Goal: Check status: Check status

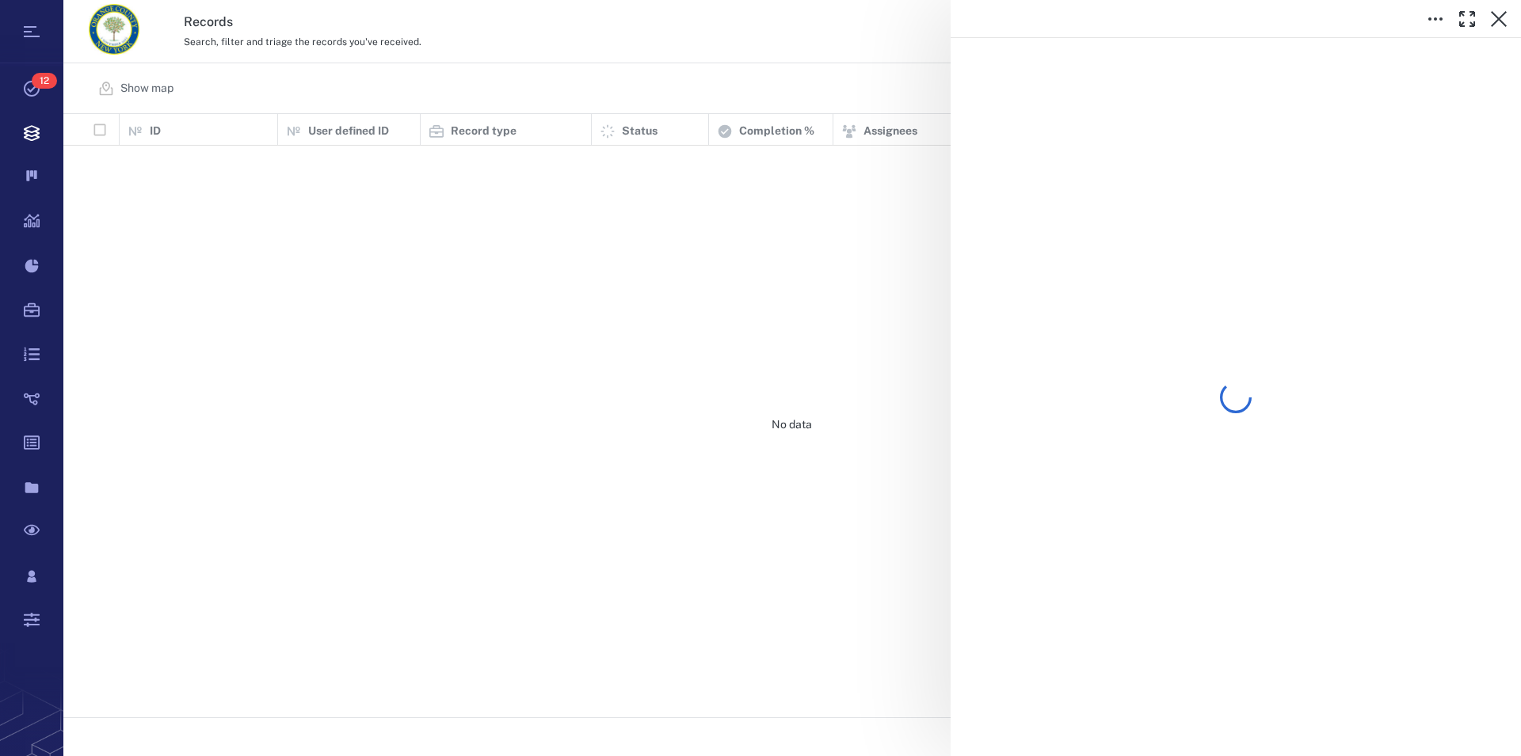
scroll to position [590, 1443]
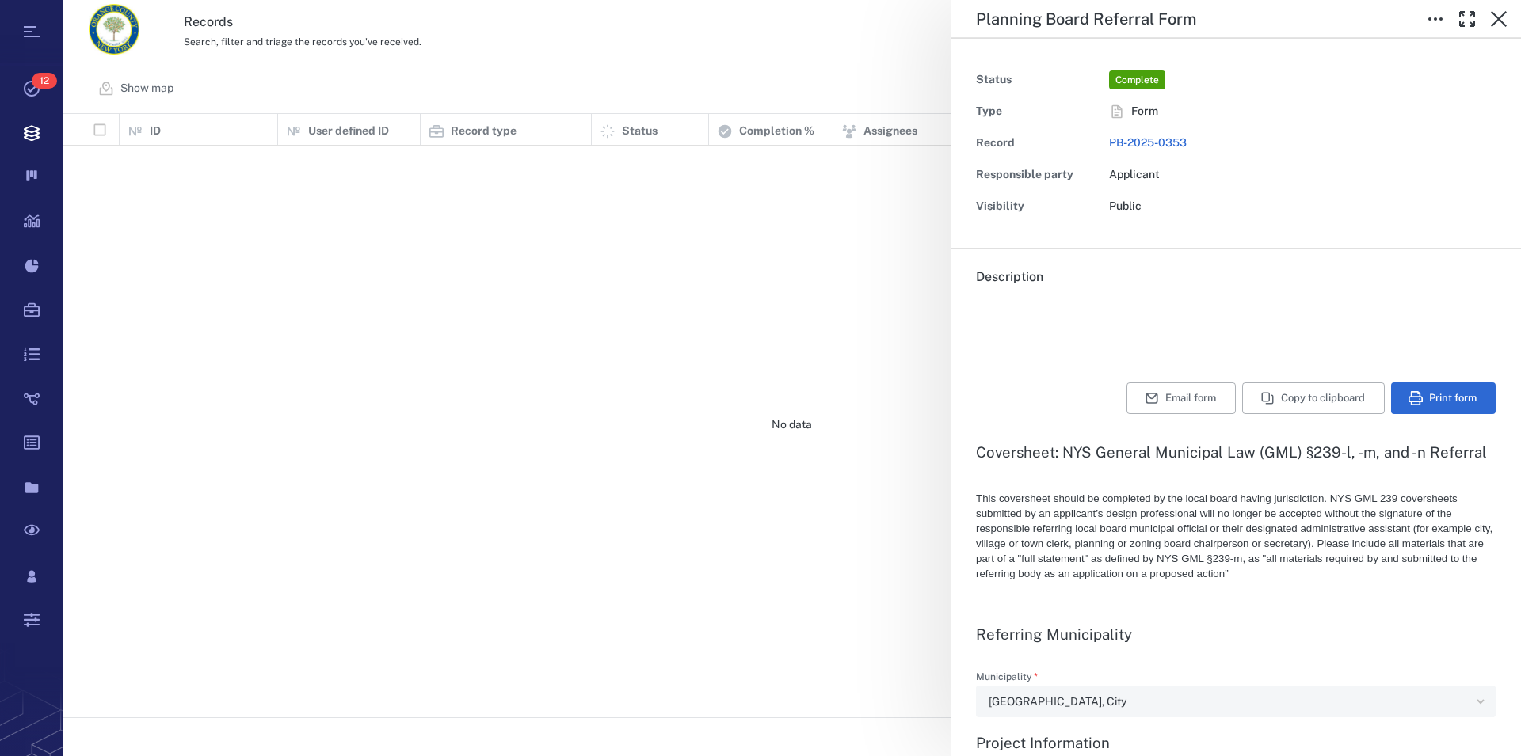
type textarea "*"
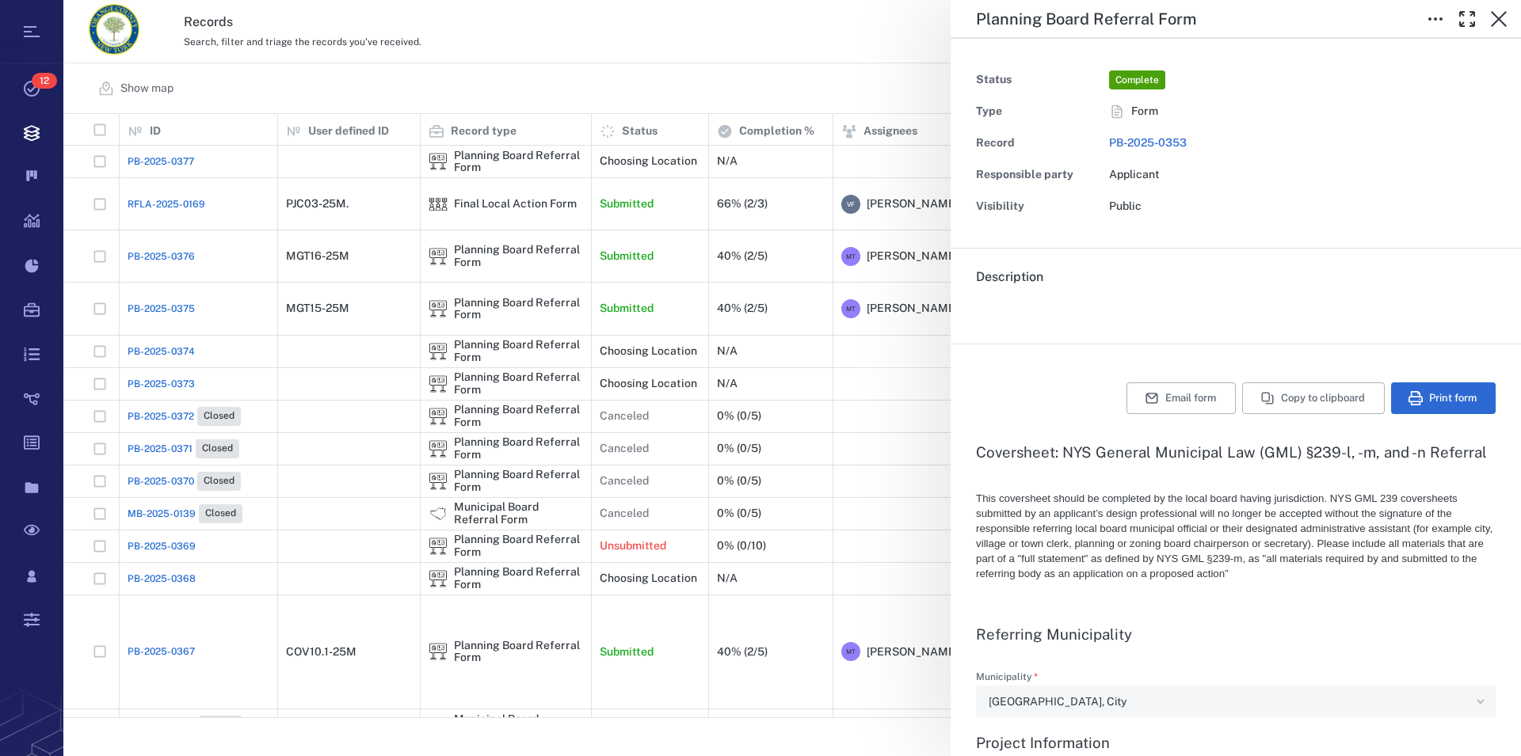
scroll to position [0, 0]
click at [1496, 19] on icon "button" at bounding box center [1498, 19] width 19 height 19
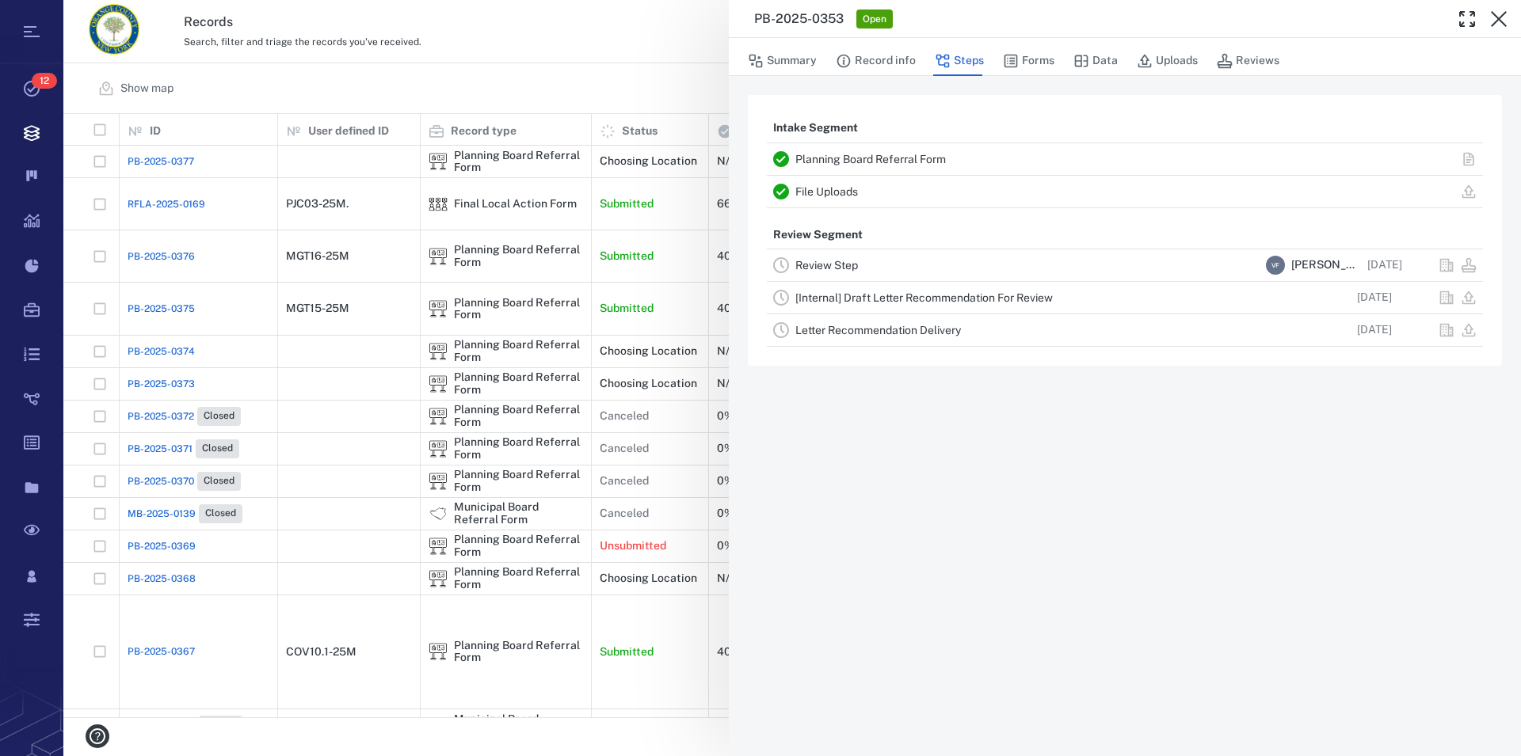
click at [1496, 19] on icon "button" at bounding box center [1498, 19] width 19 height 19
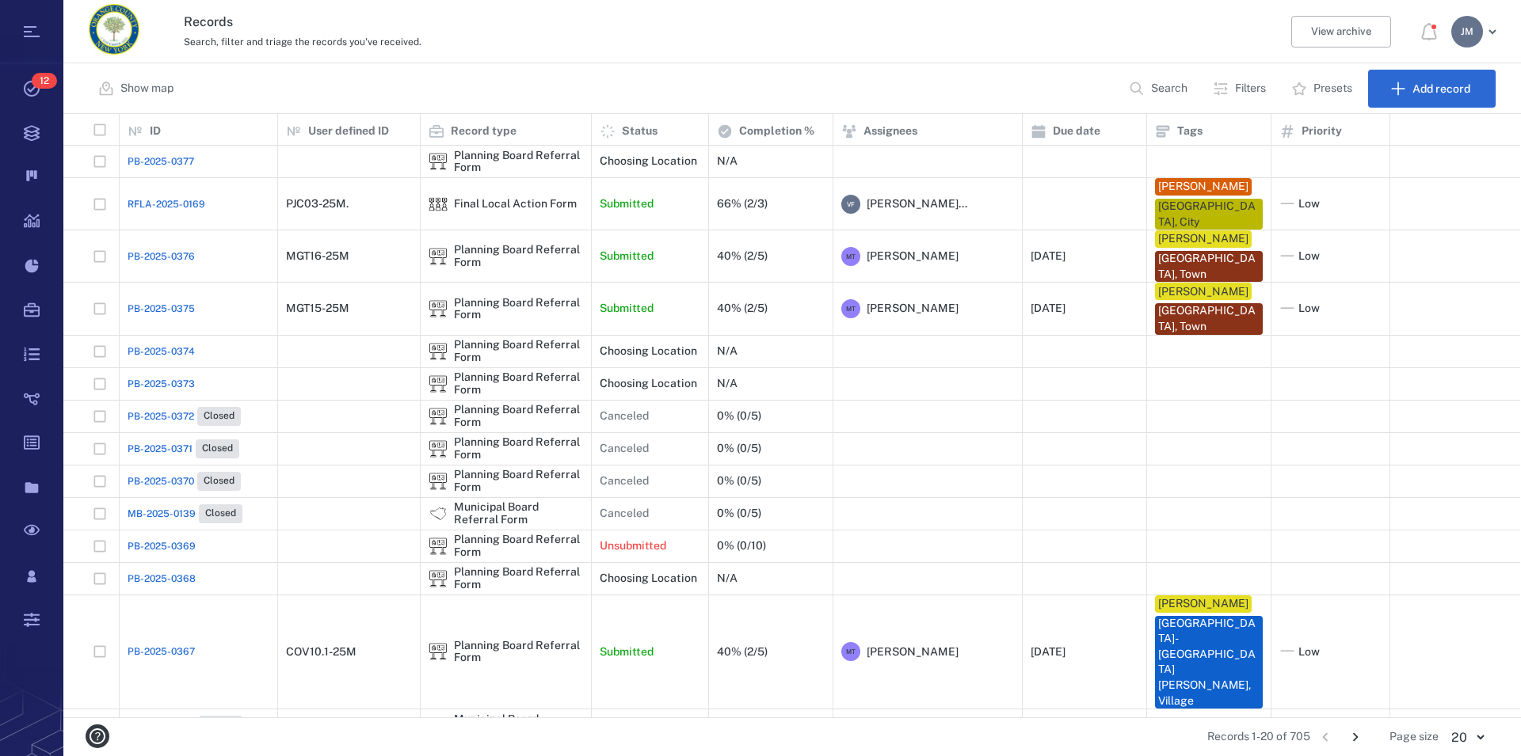
click at [1167, 86] on p "Search" at bounding box center [1169, 89] width 36 height 16
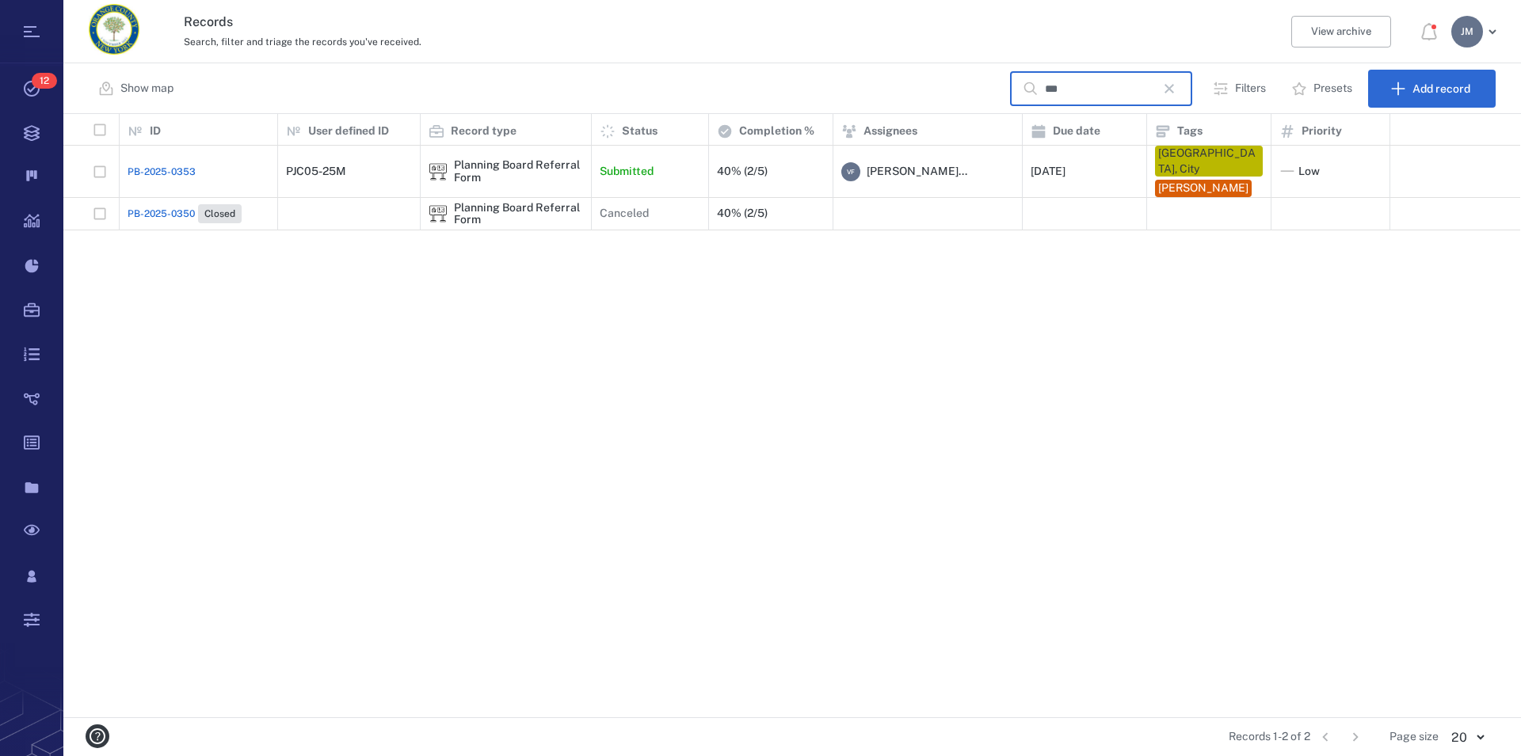
type input "***"
click at [455, 167] on div "Planning Board Referral Form" at bounding box center [518, 171] width 129 height 25
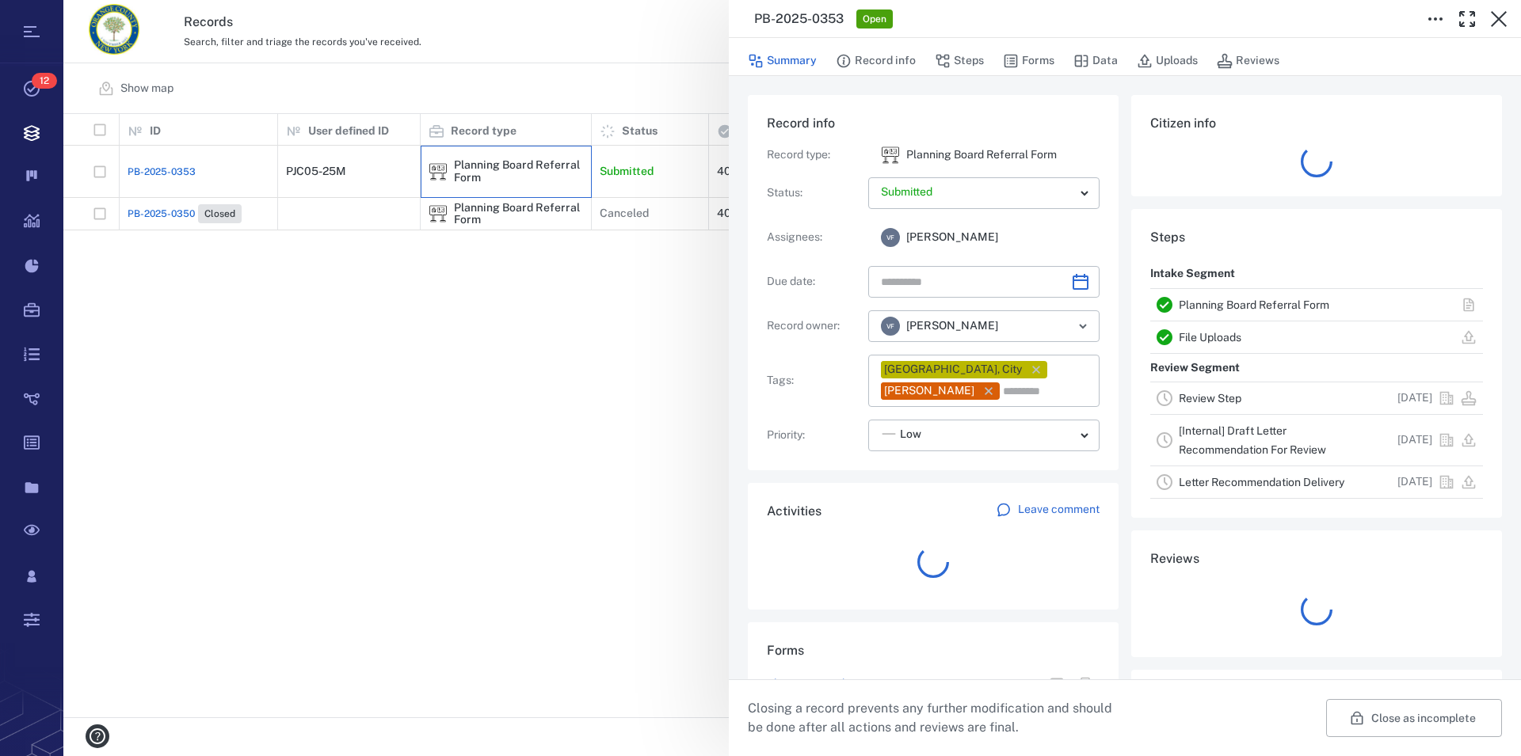
type input "**********"
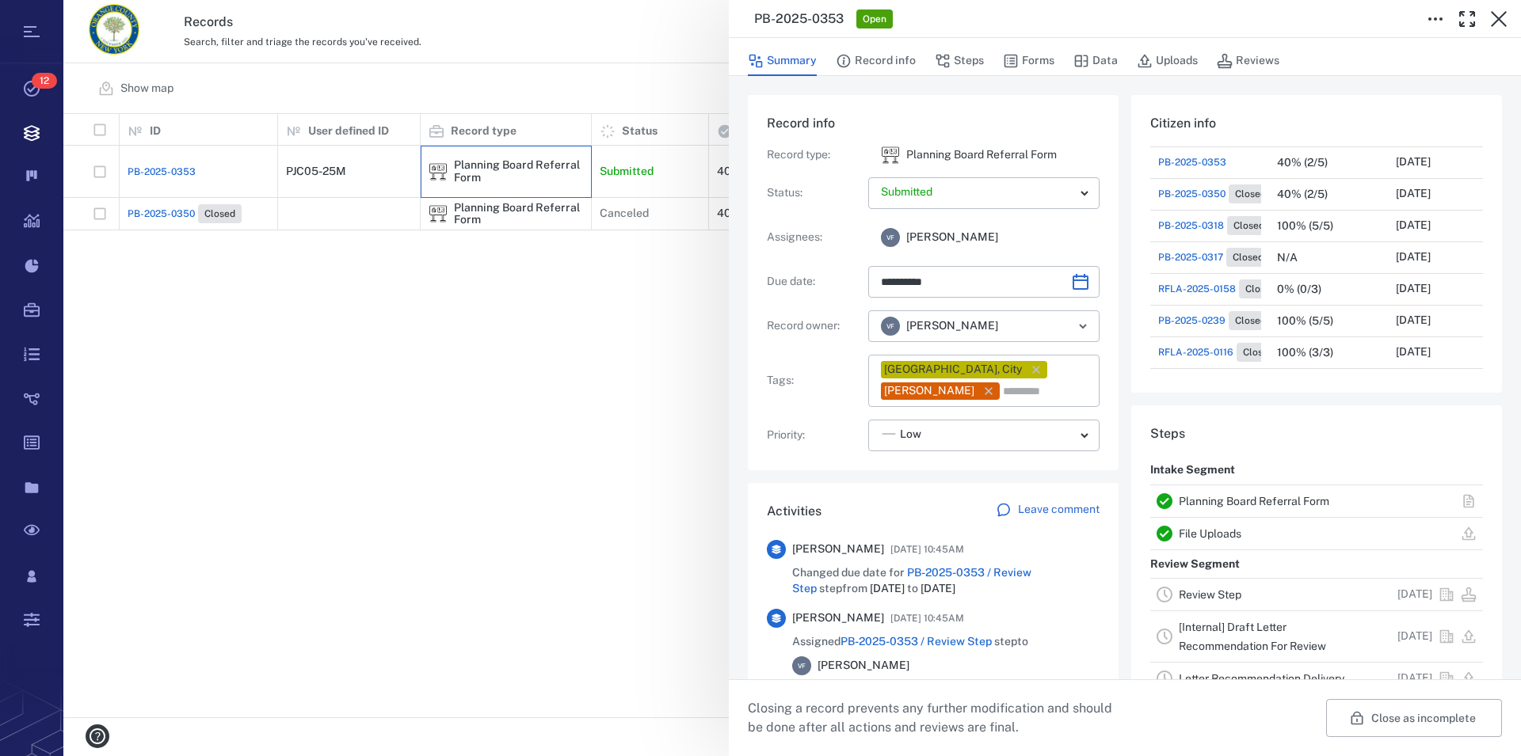
scroll to position [181, 0]
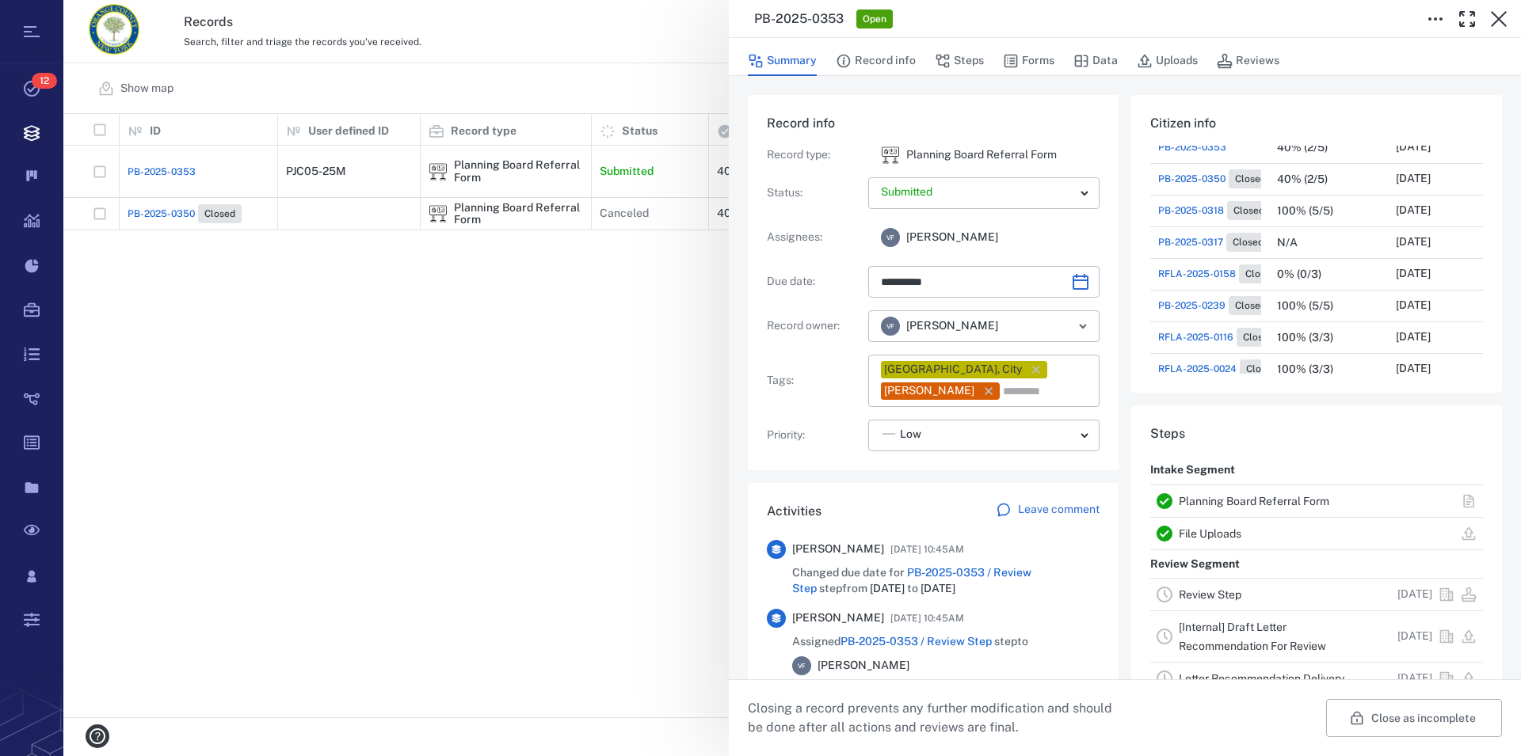
click at [1206, 504] on link "Planning Board Referral Form" at bounding box center [1253, 501] width 150 height 13
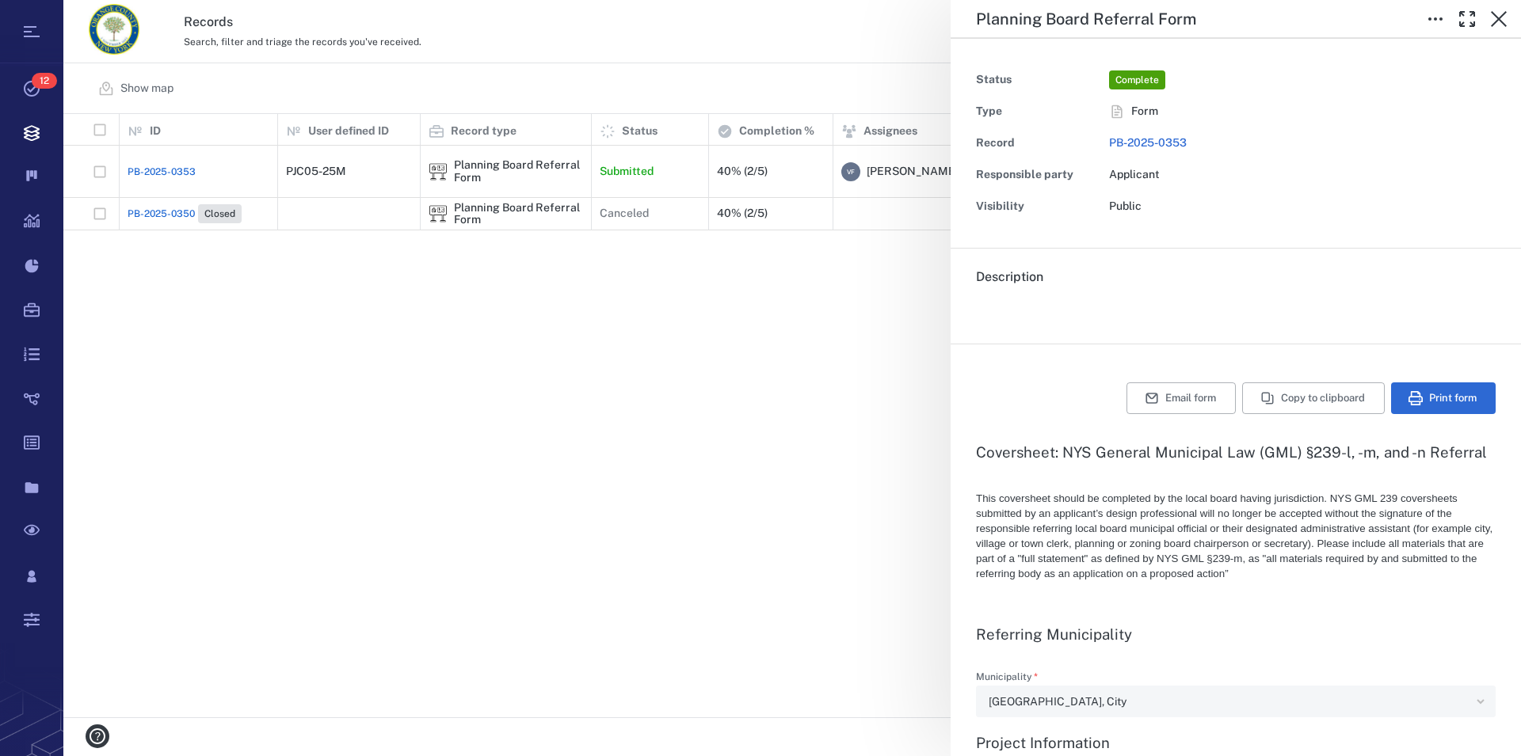
type textarea "*"
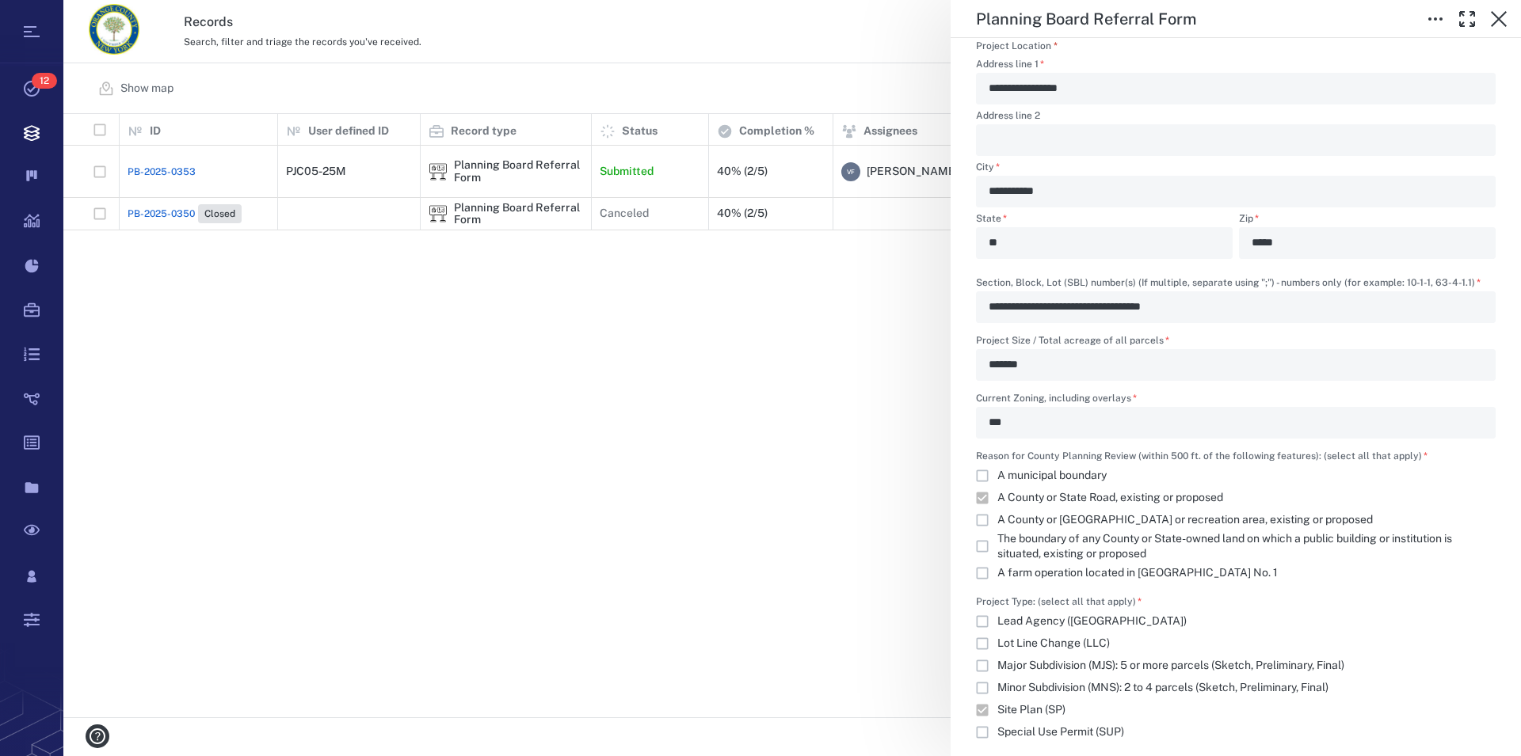
scroll to position [1083, 0]
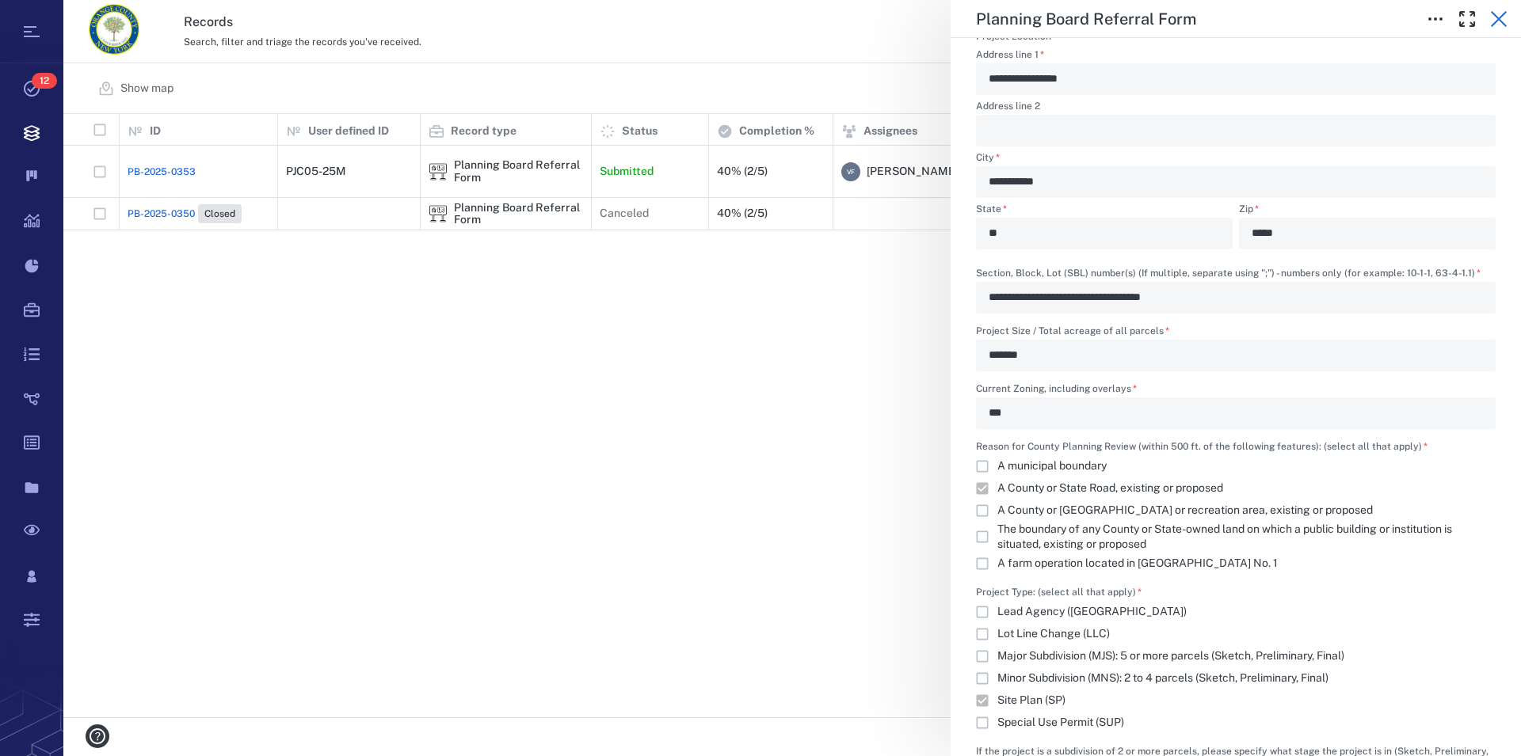
click at [1495, 14] on icon "button" at bounding box center [1498, 19] width 19 height 19
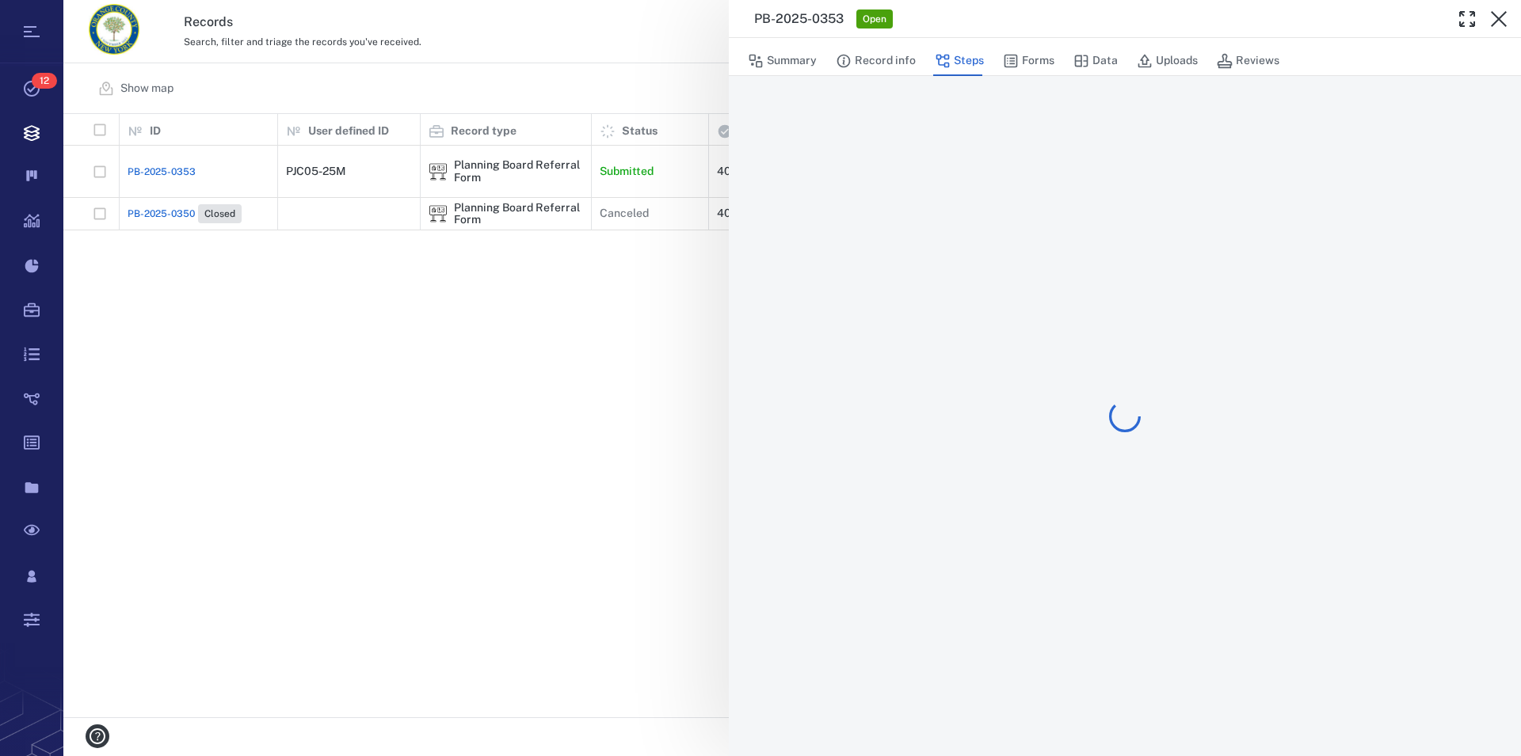
click at [1495, 14] on icon "button" at bounding box center [1498, 19] width 19 height 19
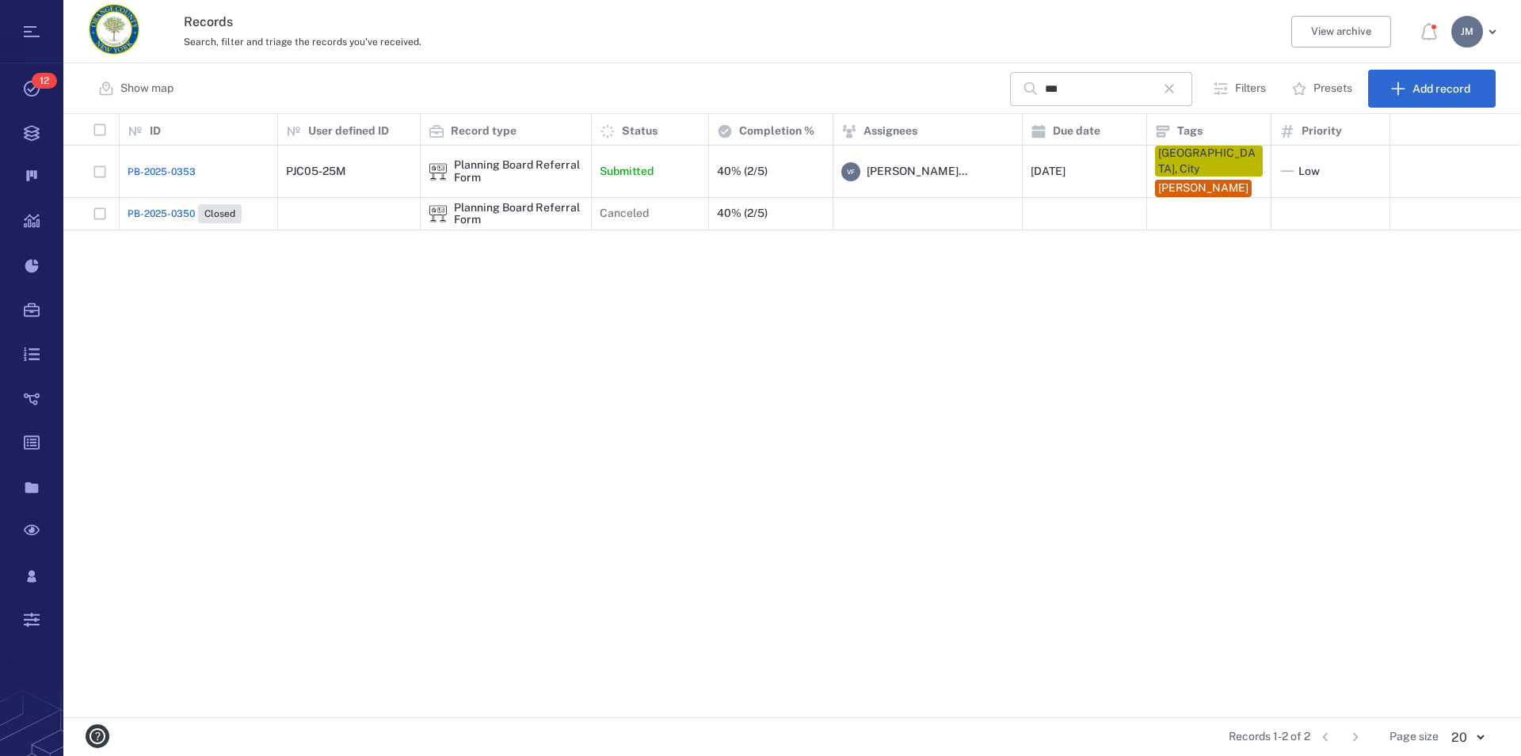
click at [1170, 86] on icon "button" at bounding box center [1168, 88] width 19 height 19
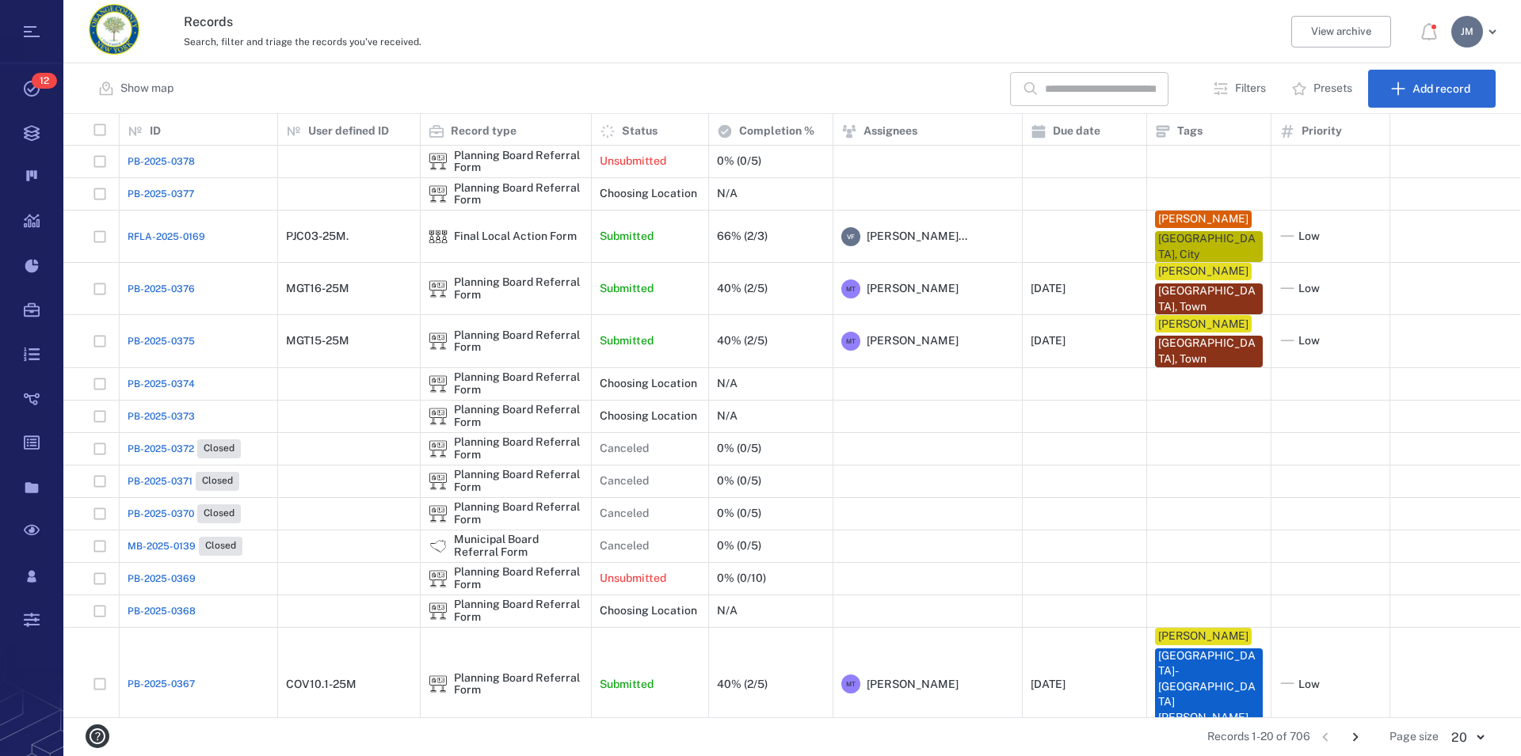
click at [1108, 91] on input "text" at bounding box center [1100, 89] width 111 height 34
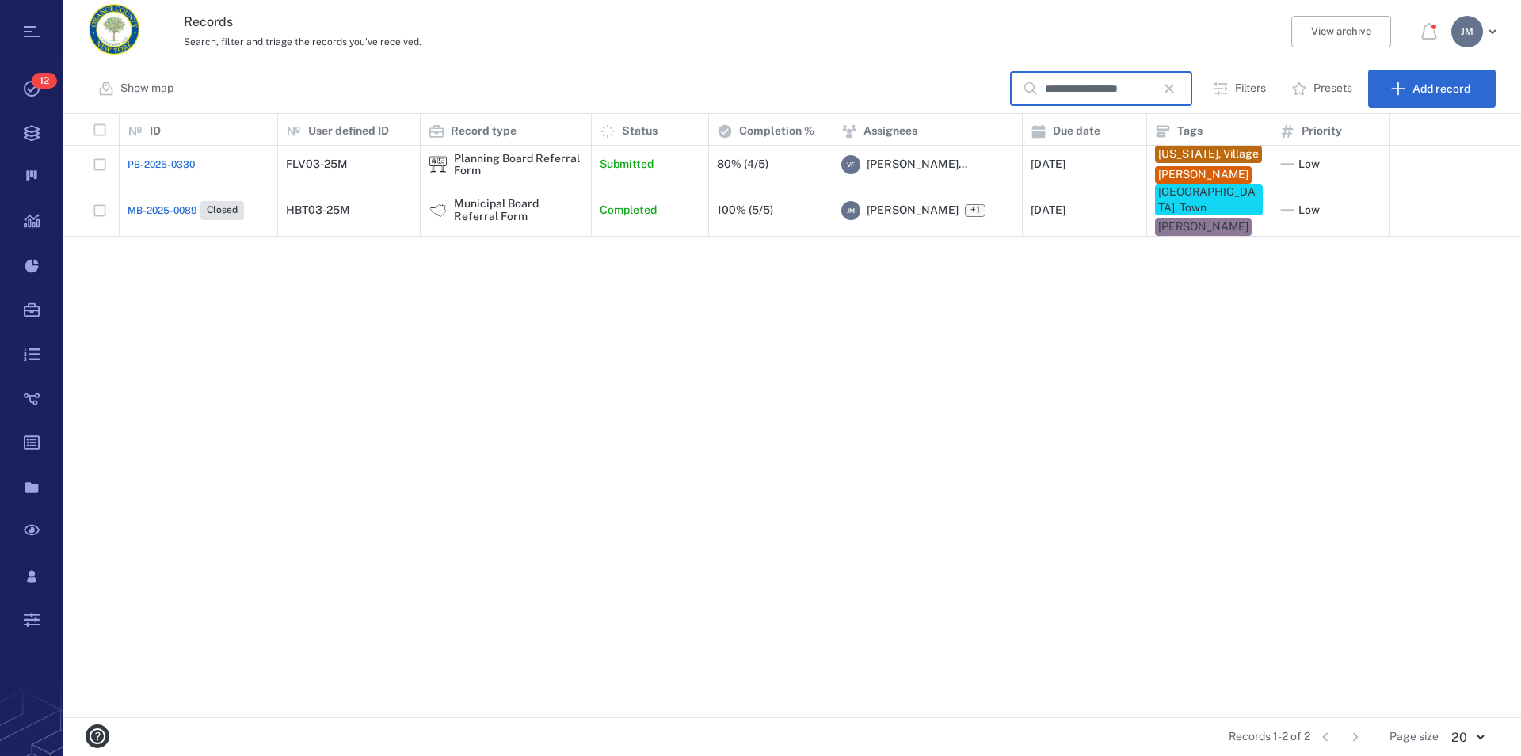
type input "**********"
click at [504, 162] on div "Planning Board Referral Form" at bounding box center [518, 165] width 129 height 25
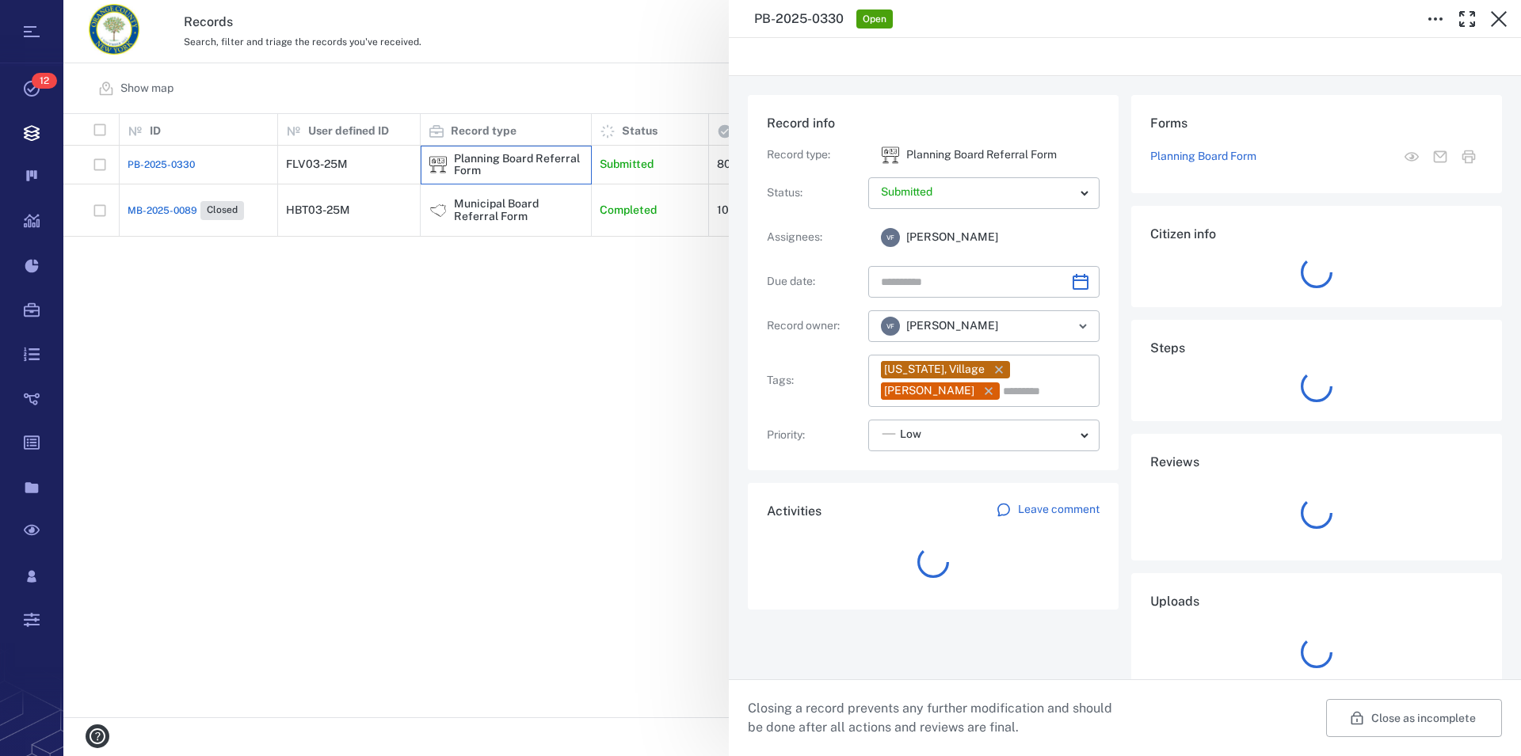
type input "**********"
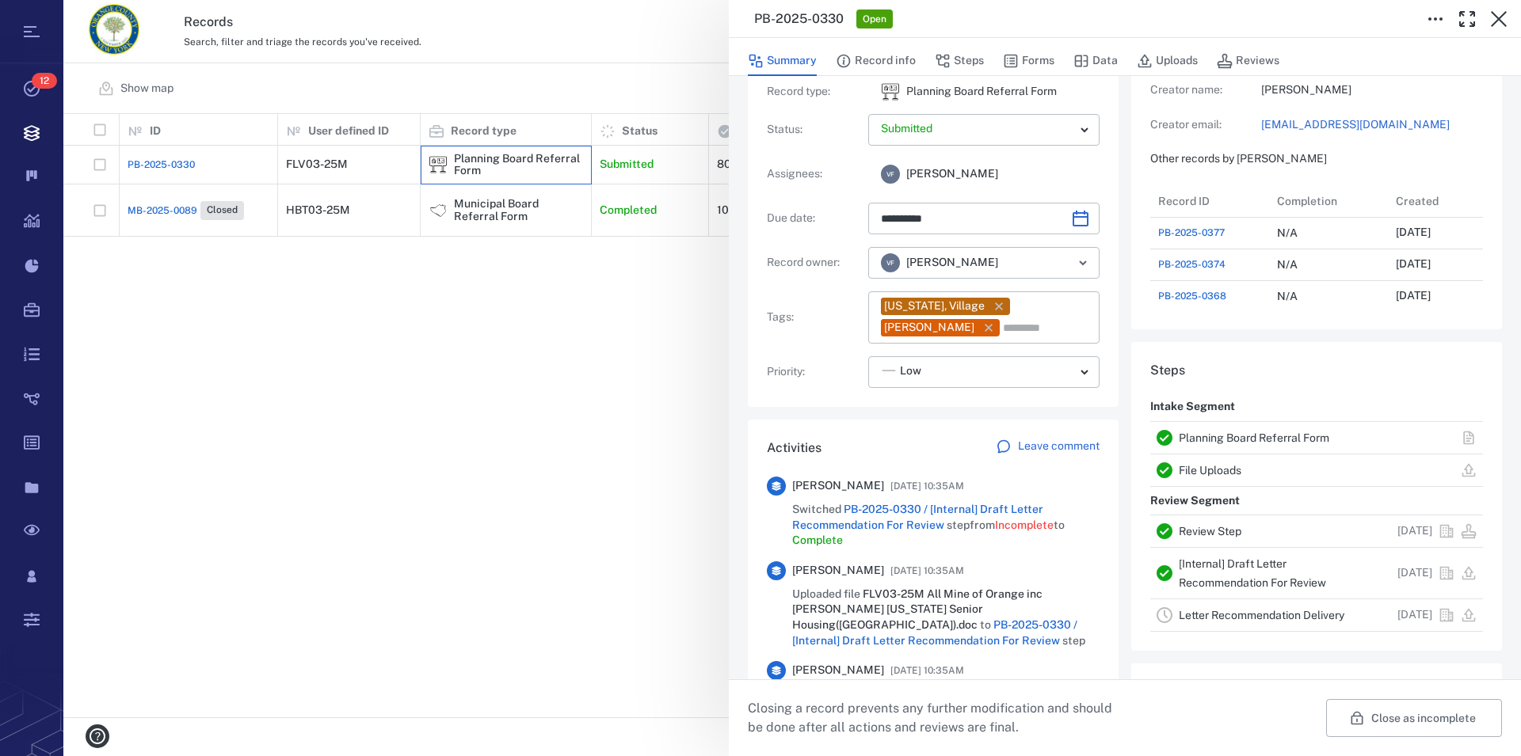
scroll to position [90, 0]
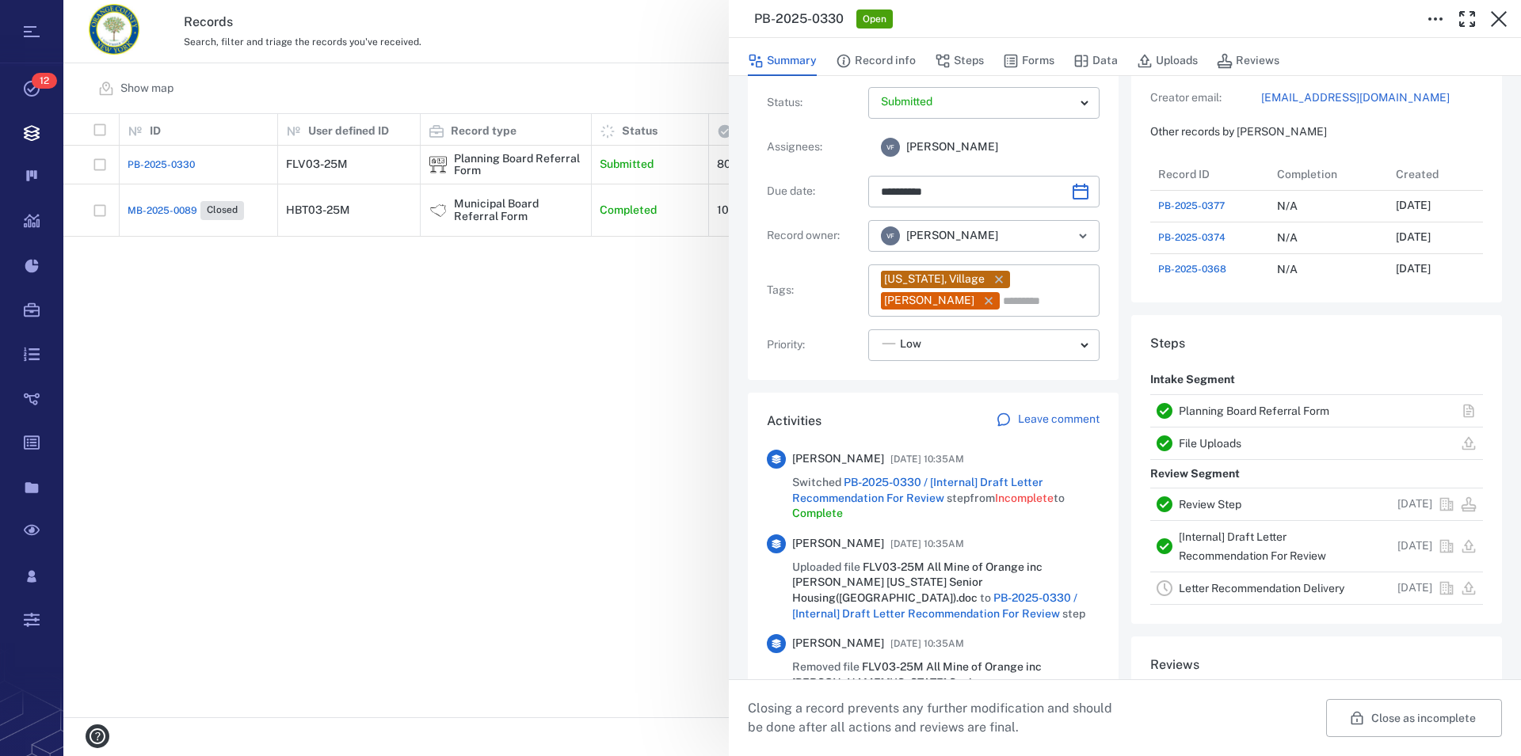
click at [1231, 410] on link "Planning Board Referral Form" at bounding box center [1253, 411] width 150 height 13
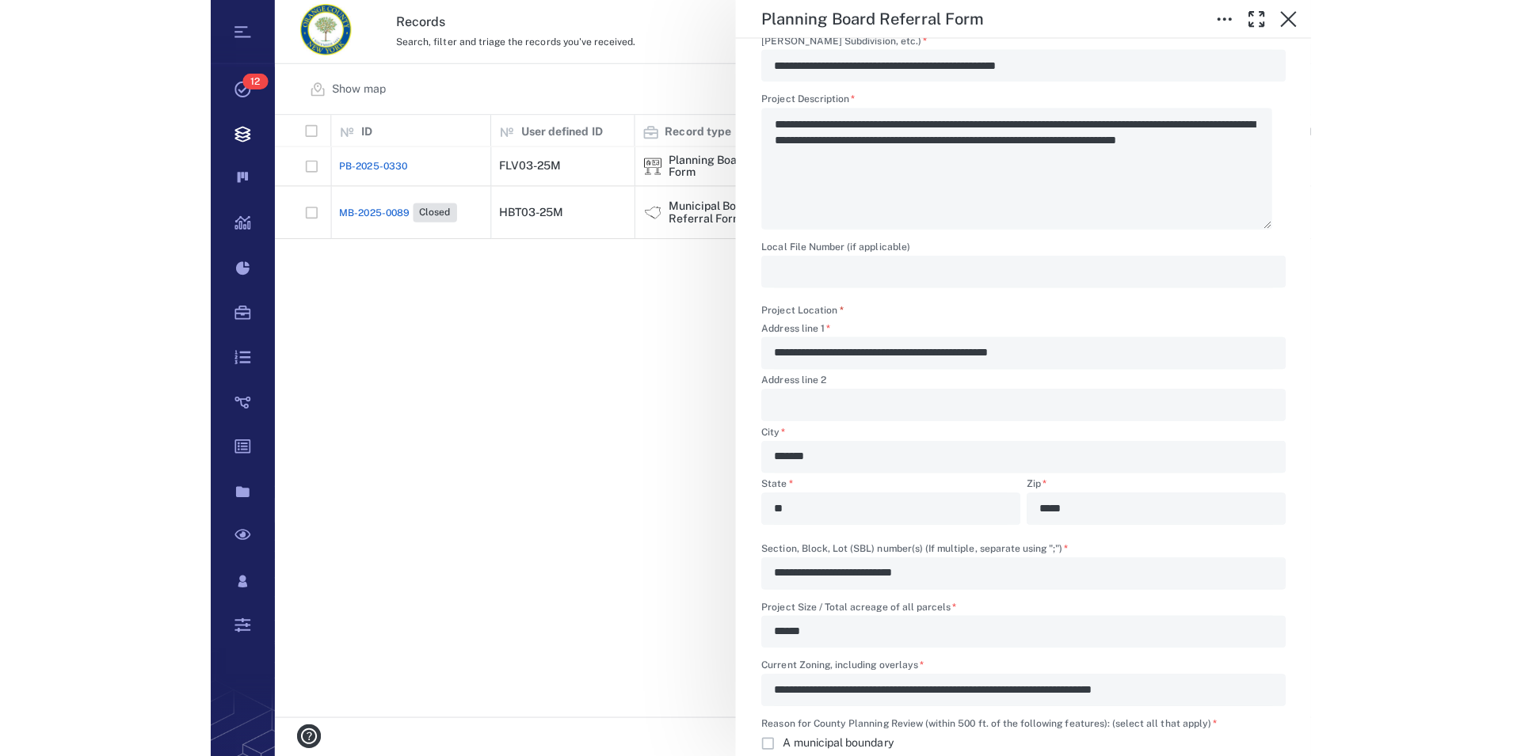
scroll to position [584, 1014]
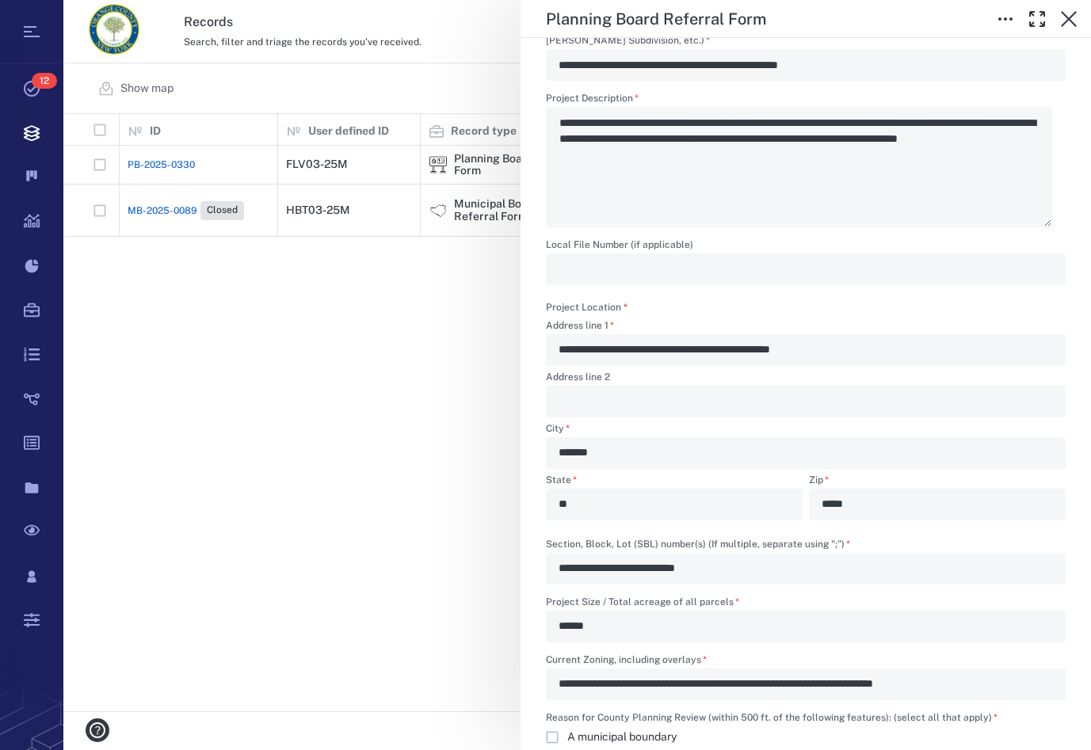
type textarea "*"
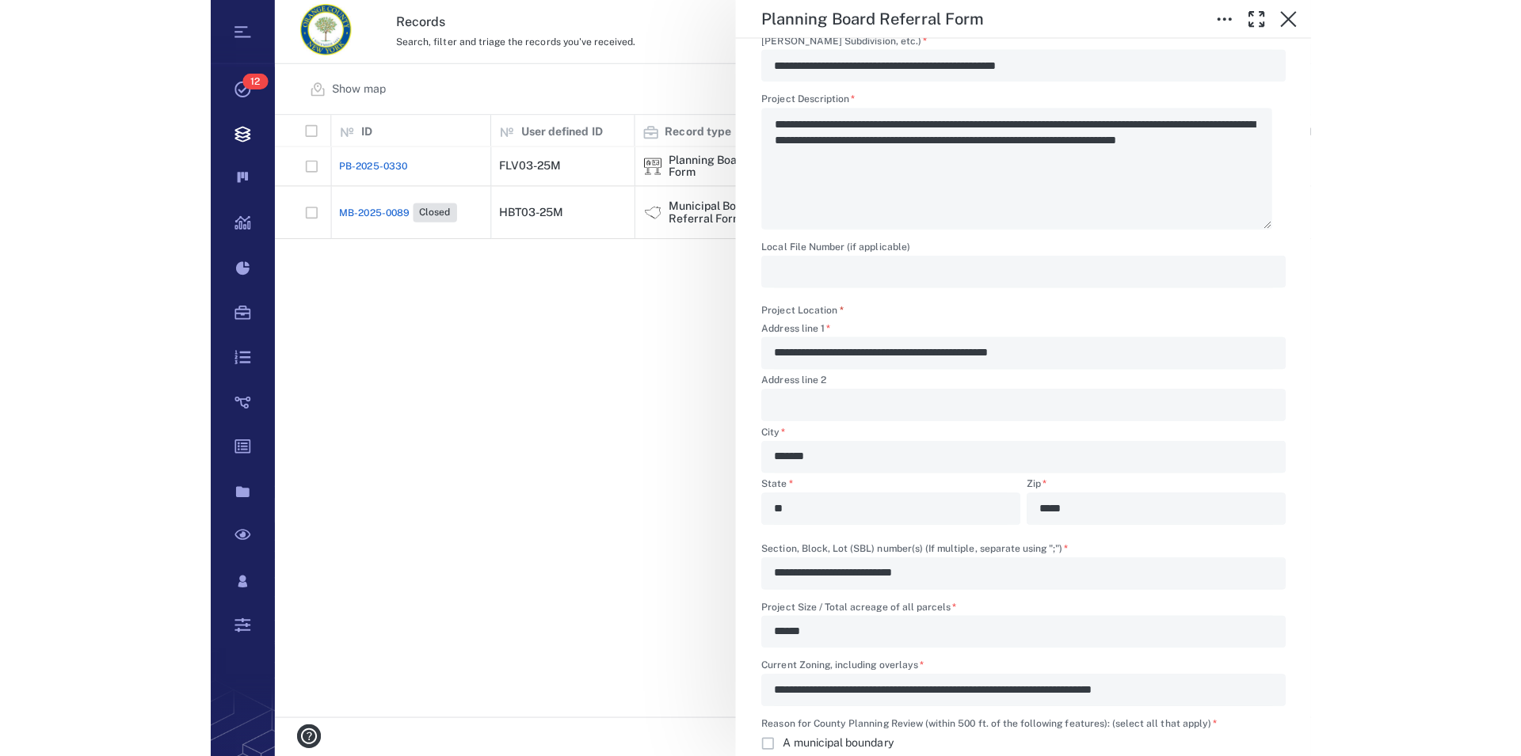
scroll to position [590, 1443]
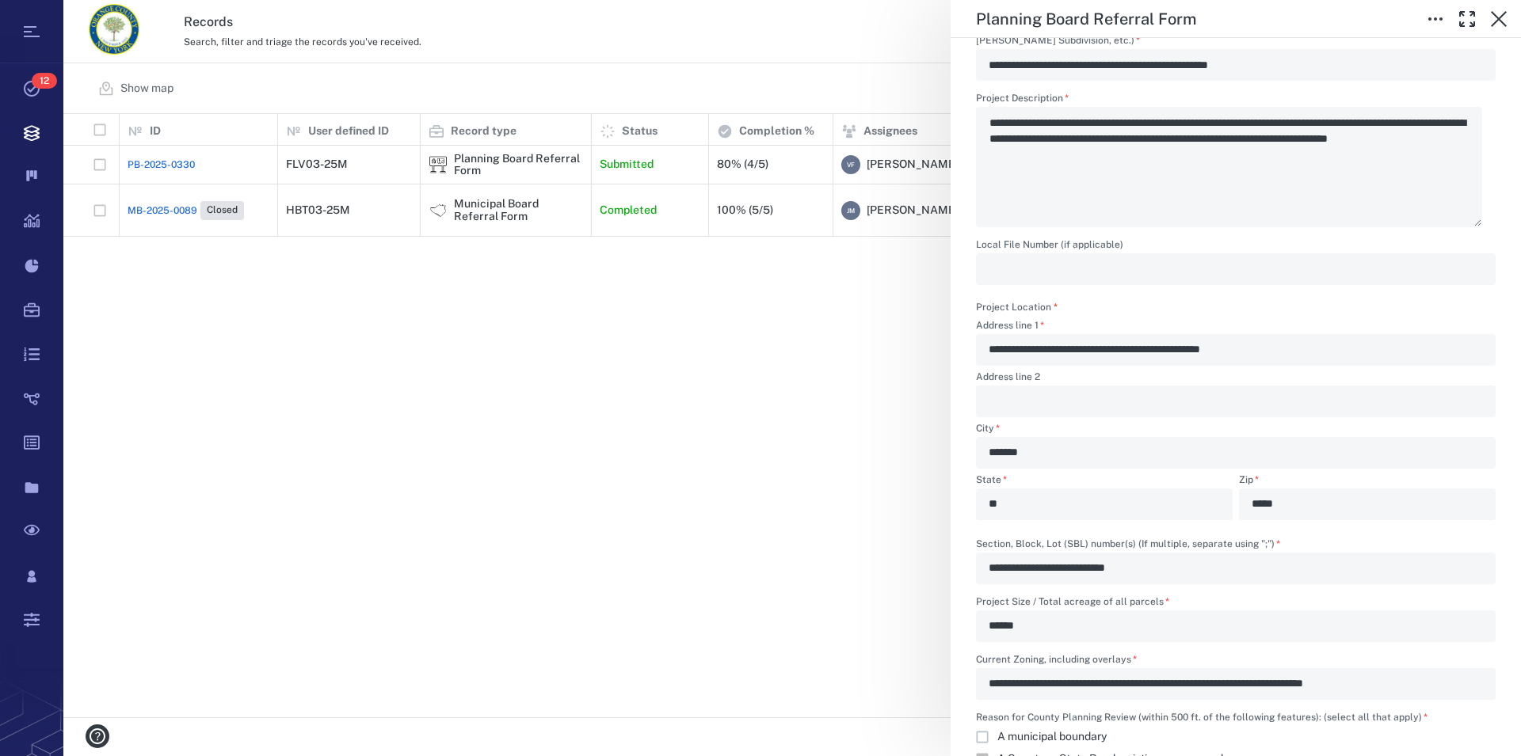
type textarea "*"
click at [1501, 21] on icon "button" at bounding box center [1498, 19] width 16 height 16
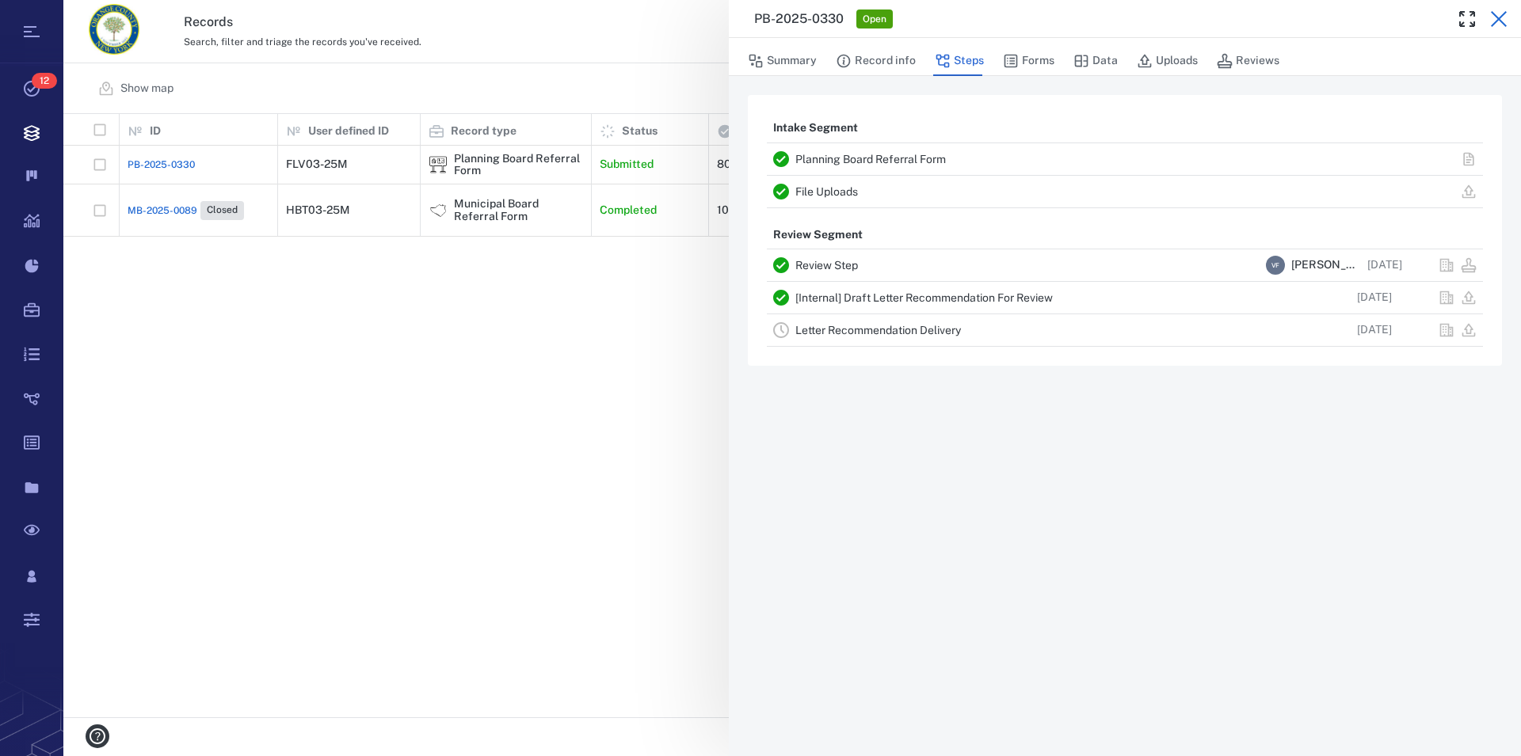
click at [1502, 21] on icon "button" at bounding box center [1498, 19] width 16 height 16
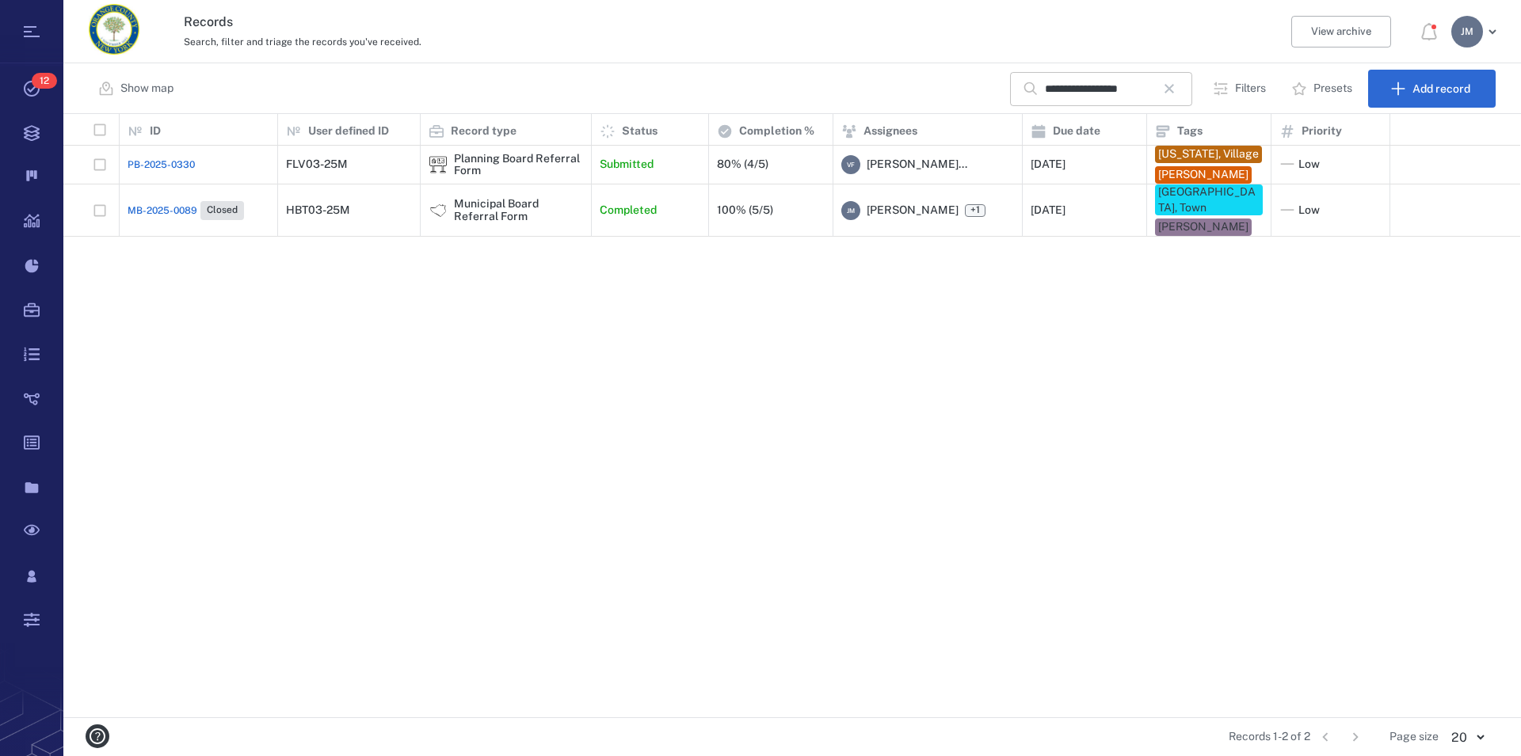
click at [1164, 87] on button "button" at bounding box center [1168, 88] width 27 height 27
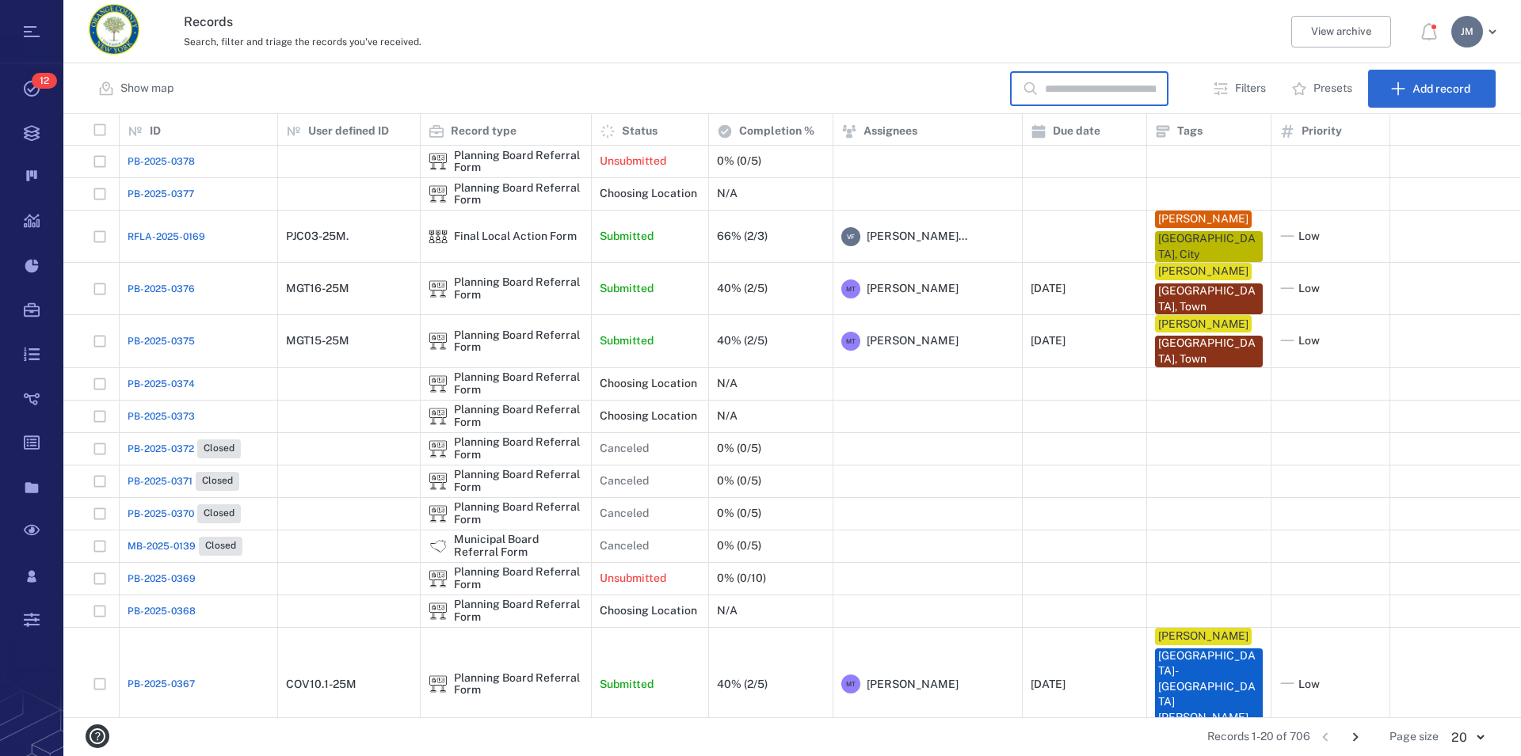
click at [1130, 96] on input "text" at bounding box center [1100, 89] width 111 height 34
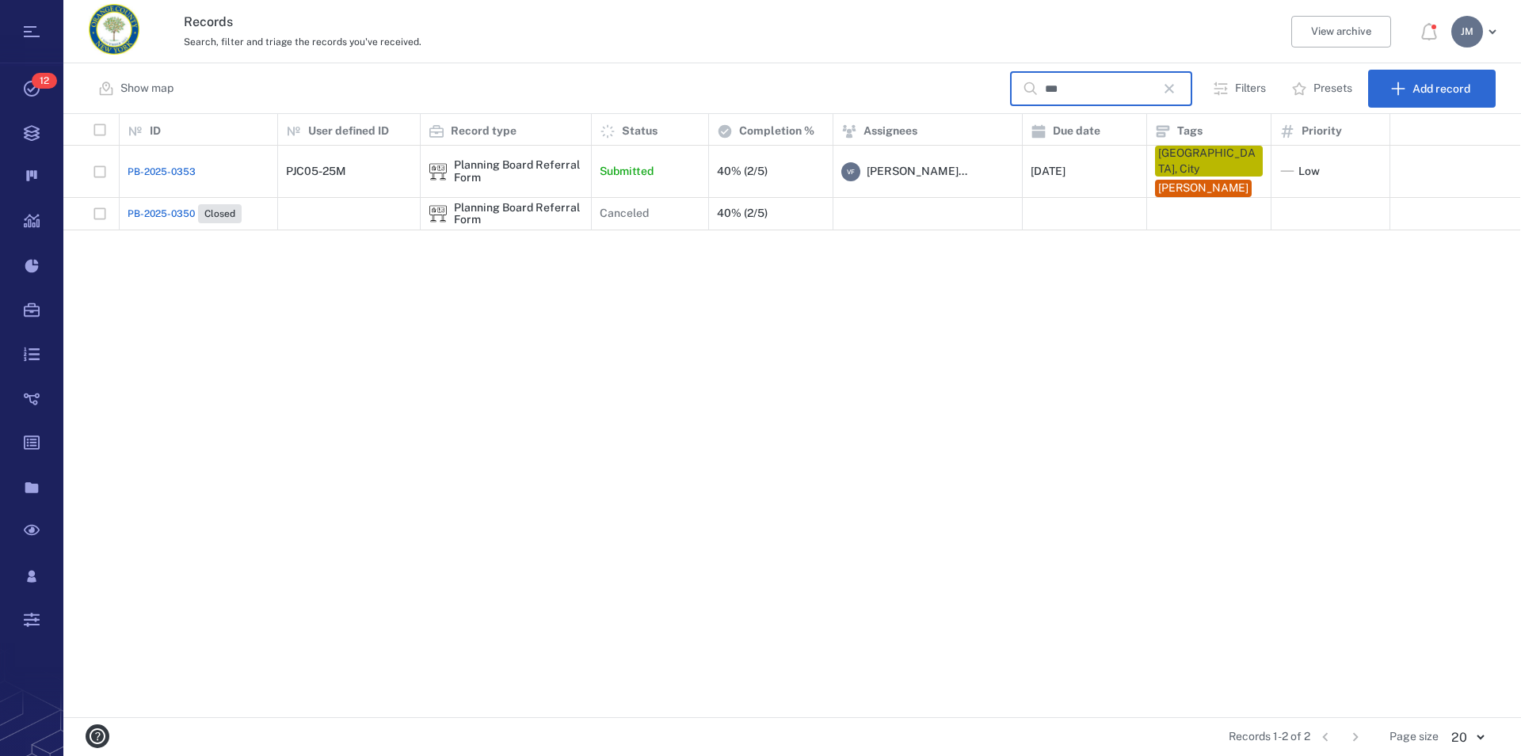
type input "***"
click at [474, 166] on div "Planning Board Referral Form" at bounding box center [518, 171] width 129 height 25
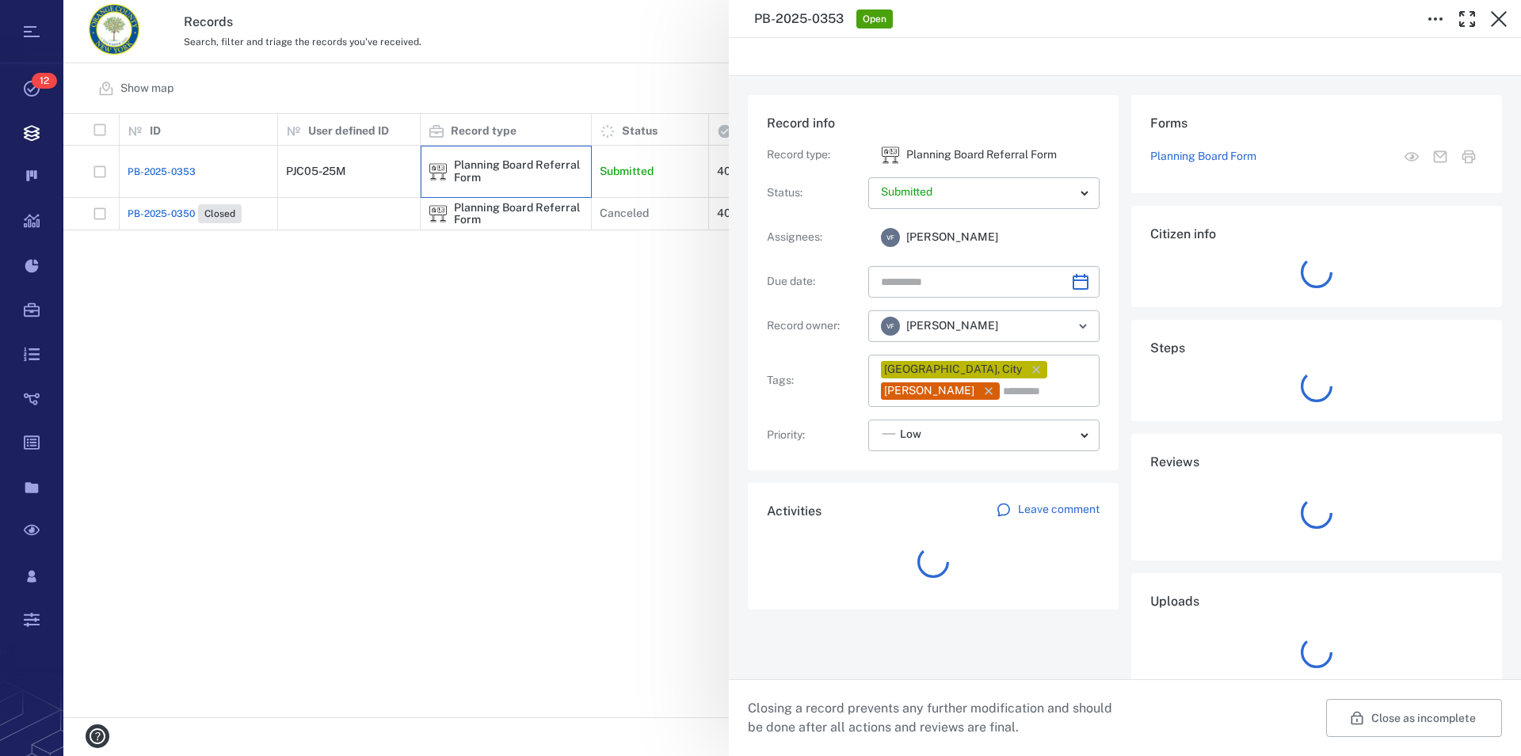
type input "**********"
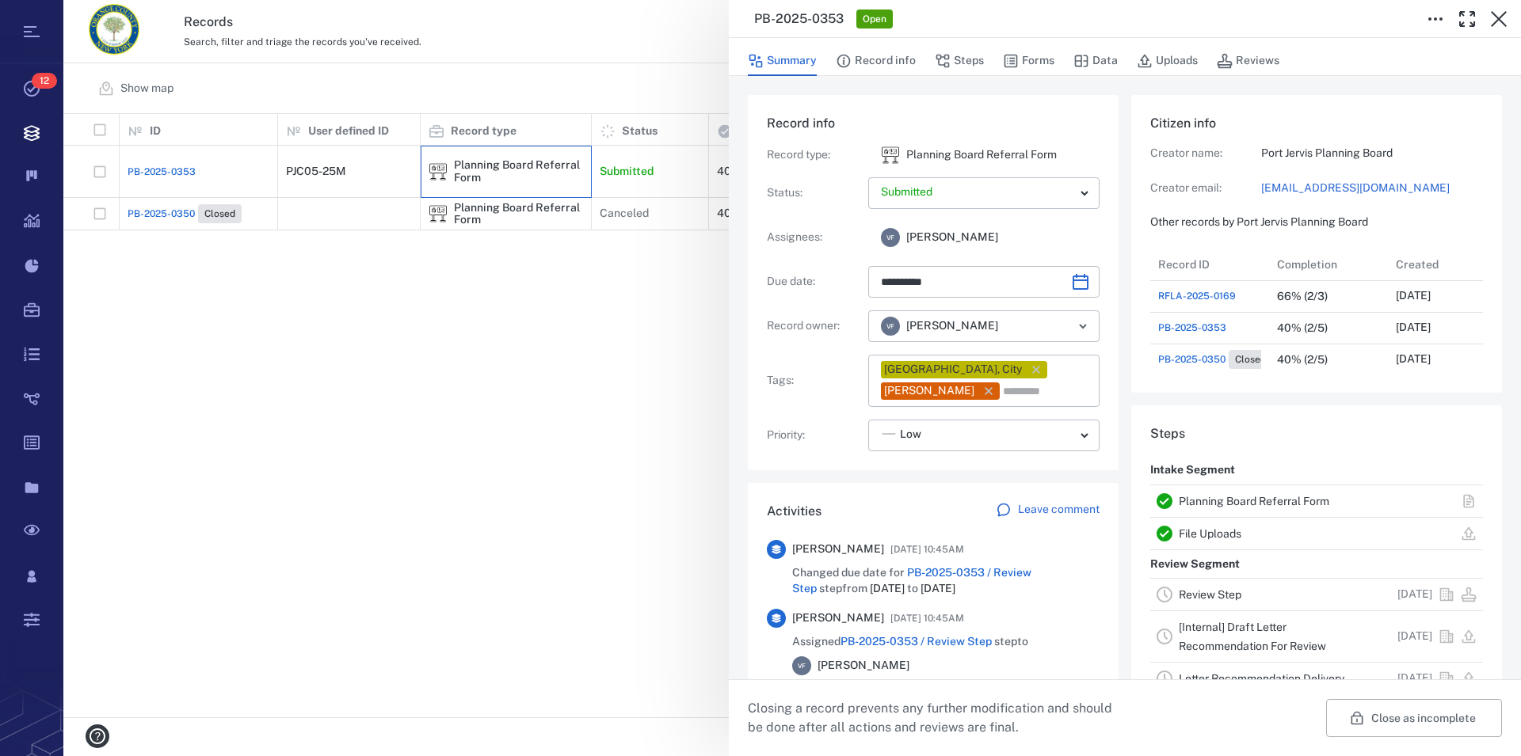
scroll to position [14, 15]
click at [1266, 502] on link "Planning Board Referral Form" at bounding box center [1253, 501] width 150 height 13
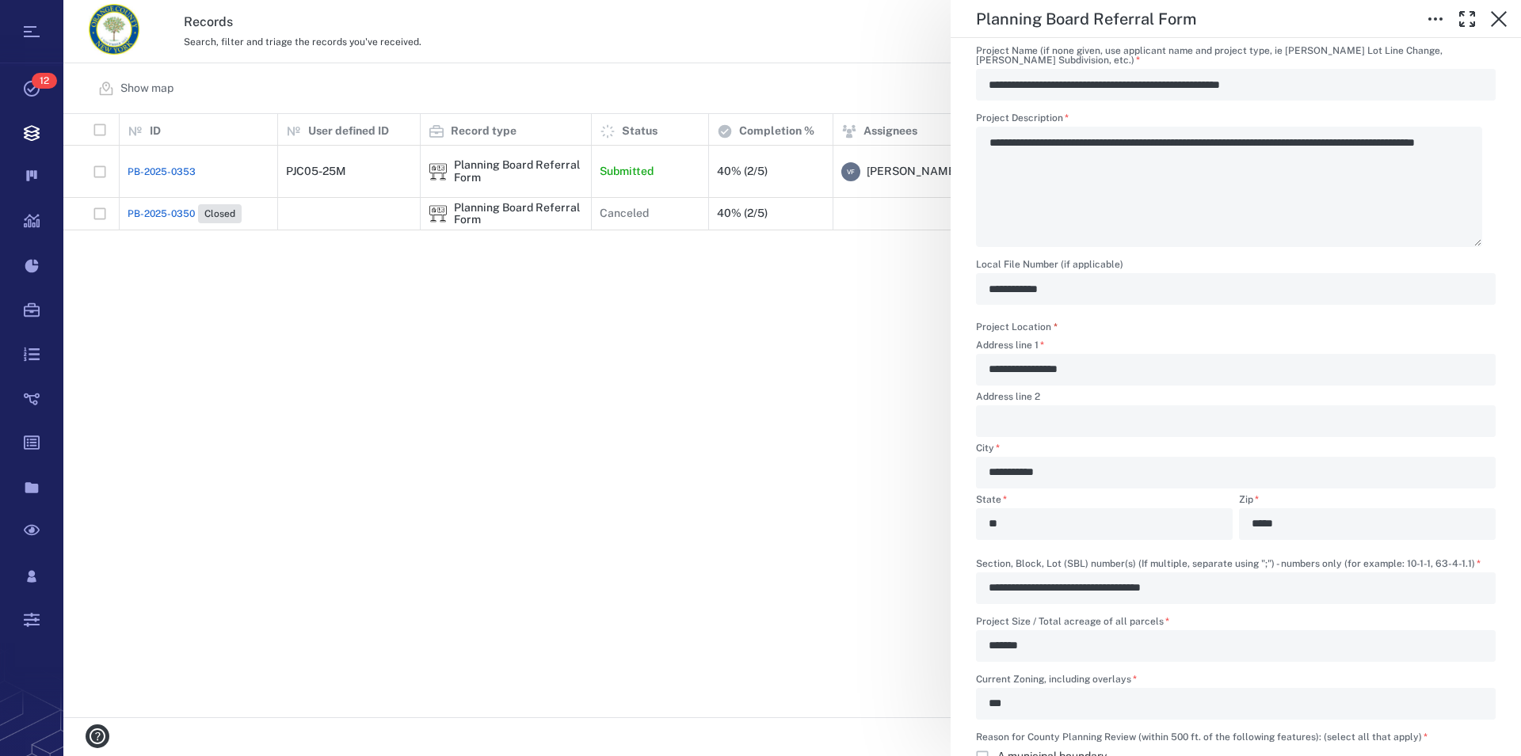
scroll to position [813, 0]
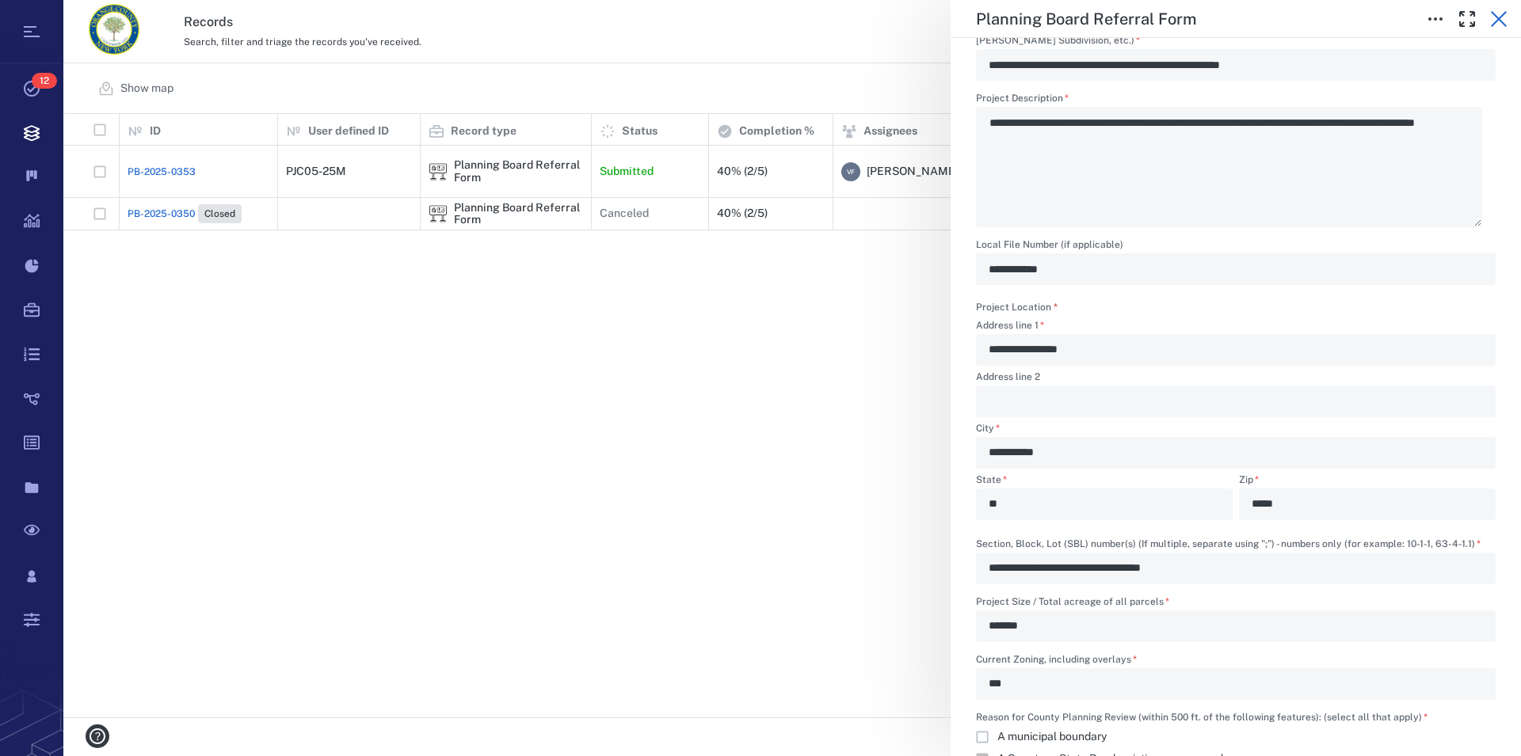
click at [1503, 20] on icon "button" at bounding box center [1498, 19] width 19 height 19
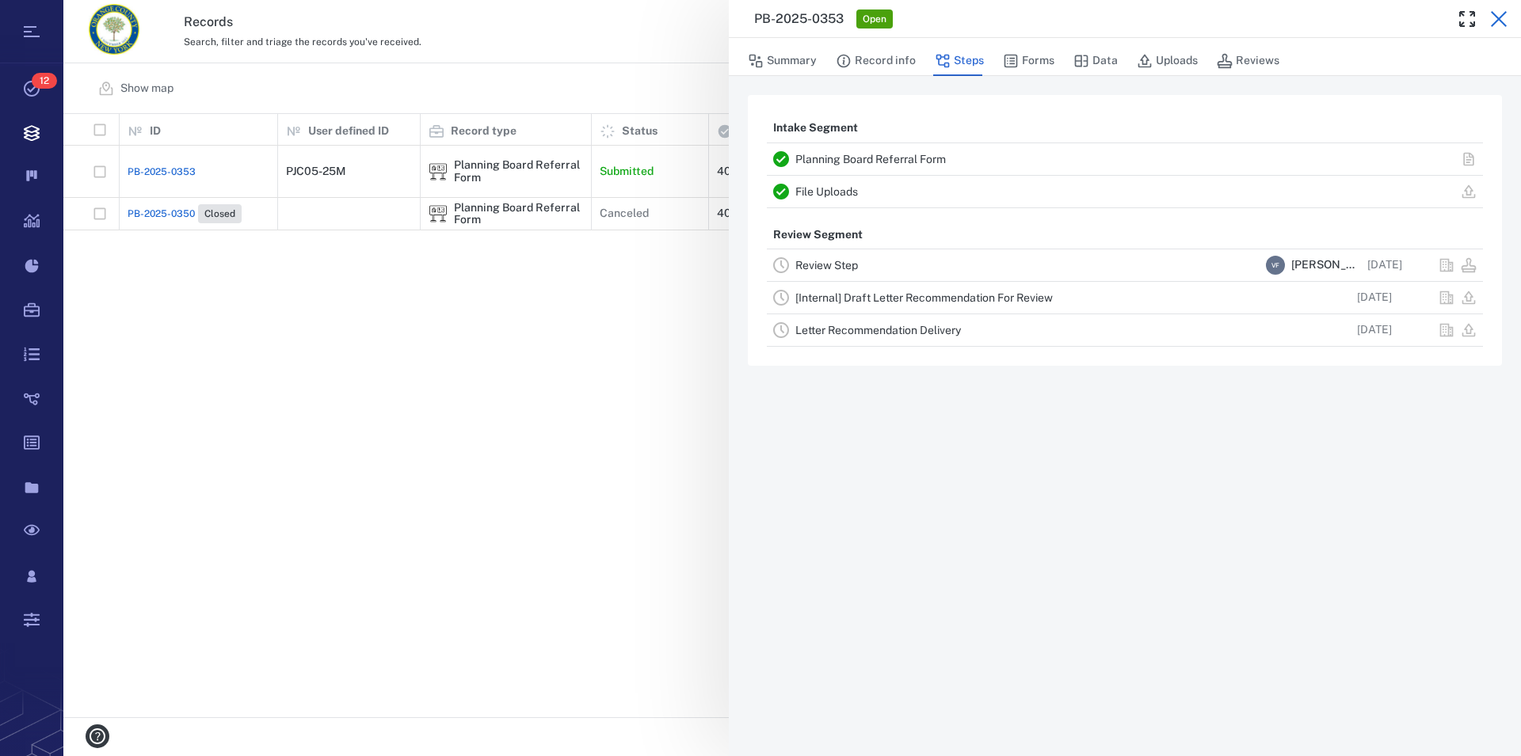
click at [1497, 24] on icon "button" at bounding box center [1498, 19] width 19 height 19
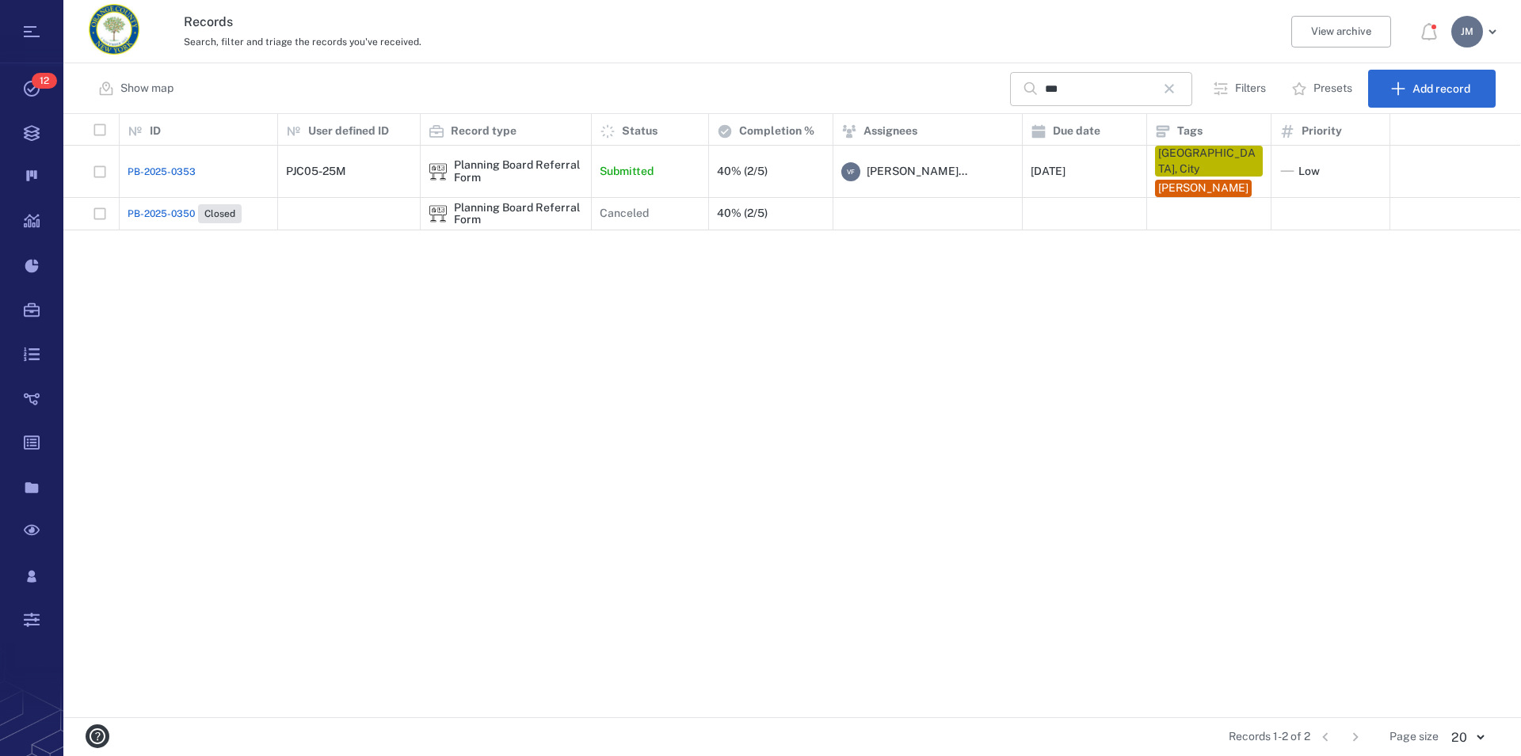
click at [1169, 86] on icon "button" at bounding box center [1168, 88] width 19 height 19
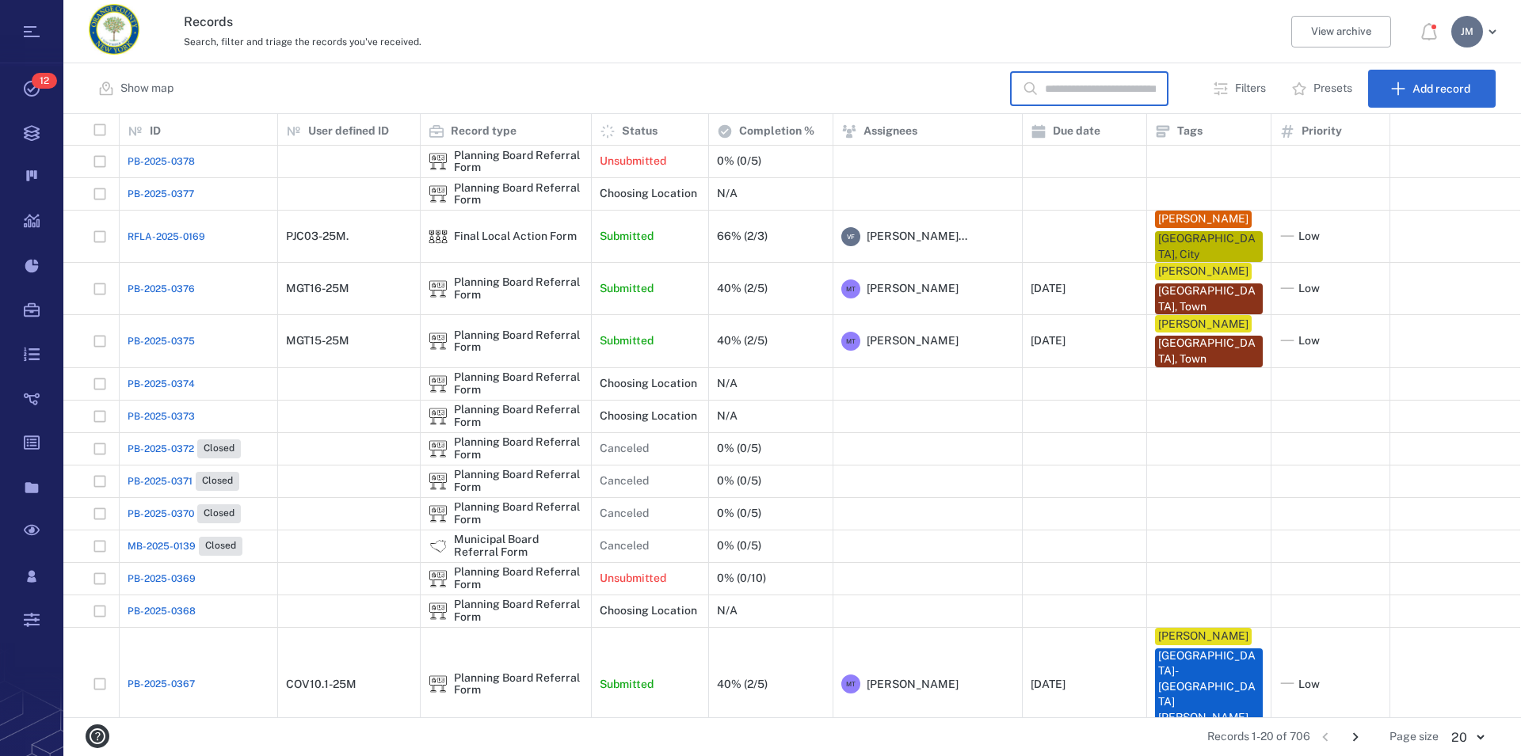
click at [1148, 92] on input "text" at bounding box center [1100, 89] width 111 height 34
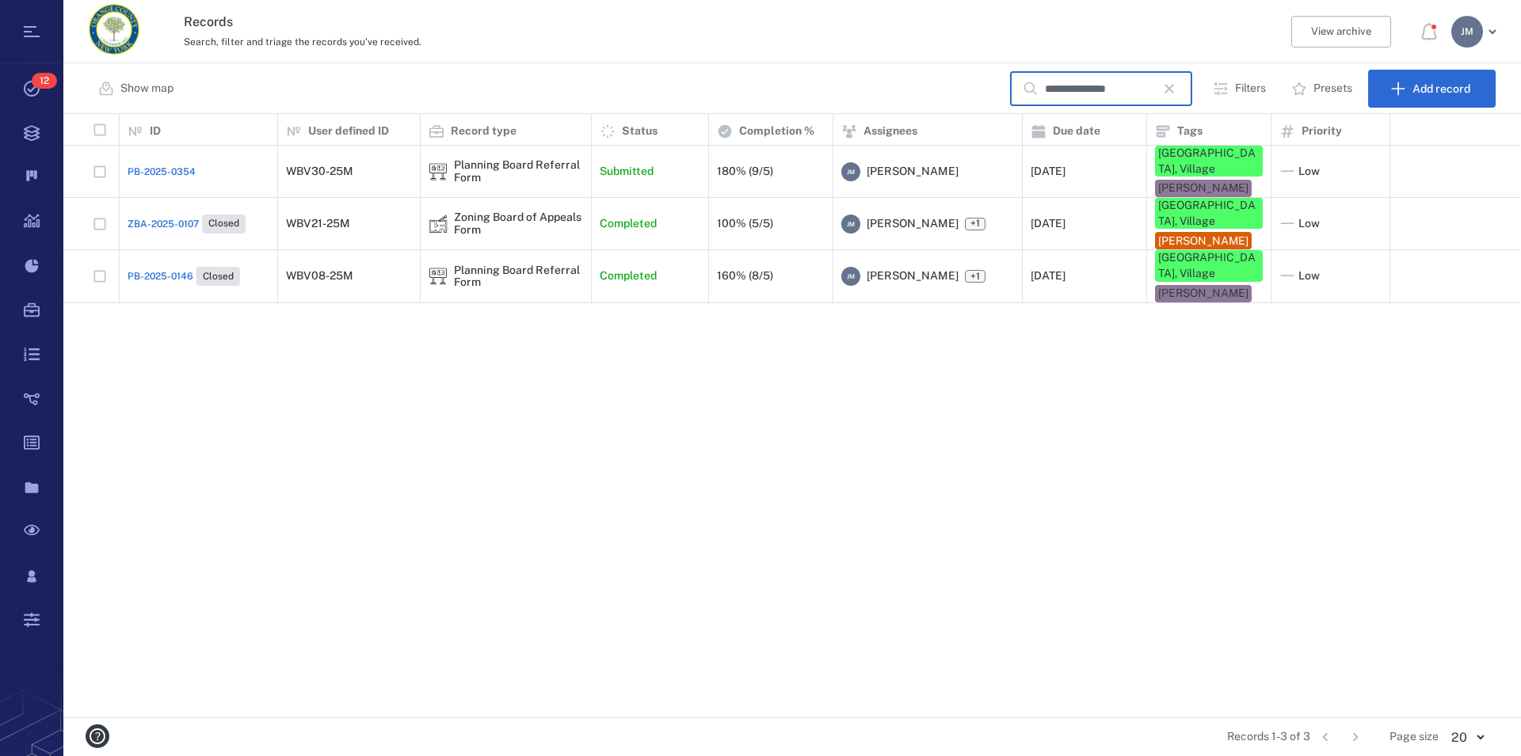
scroll to position [590, 1443]
type input "**********"
click at [519, 161] on div "Planning Board Referral Form" at bounding box center [518, 171] width 129 height 25
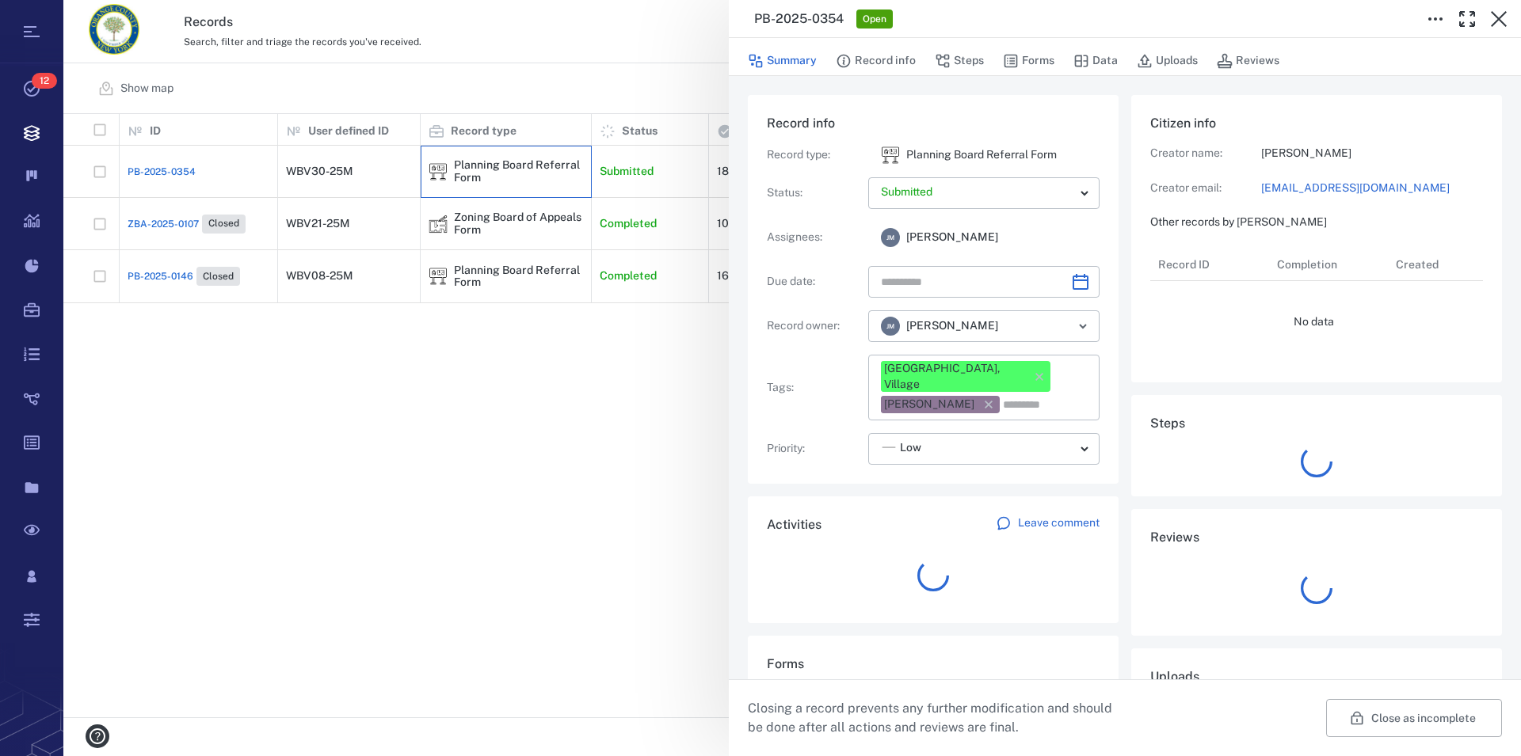
type input "**********"
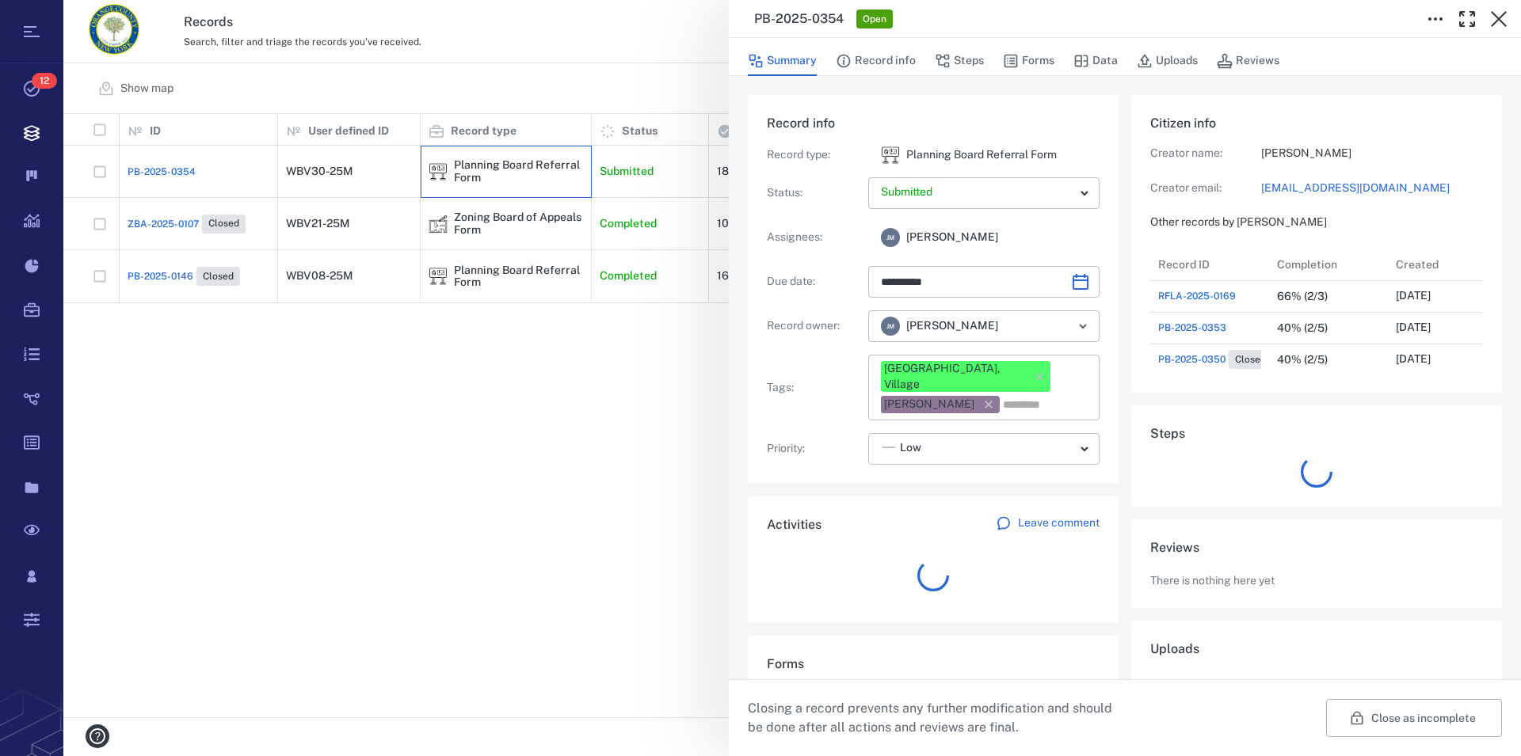
scroll to position [824, 299]
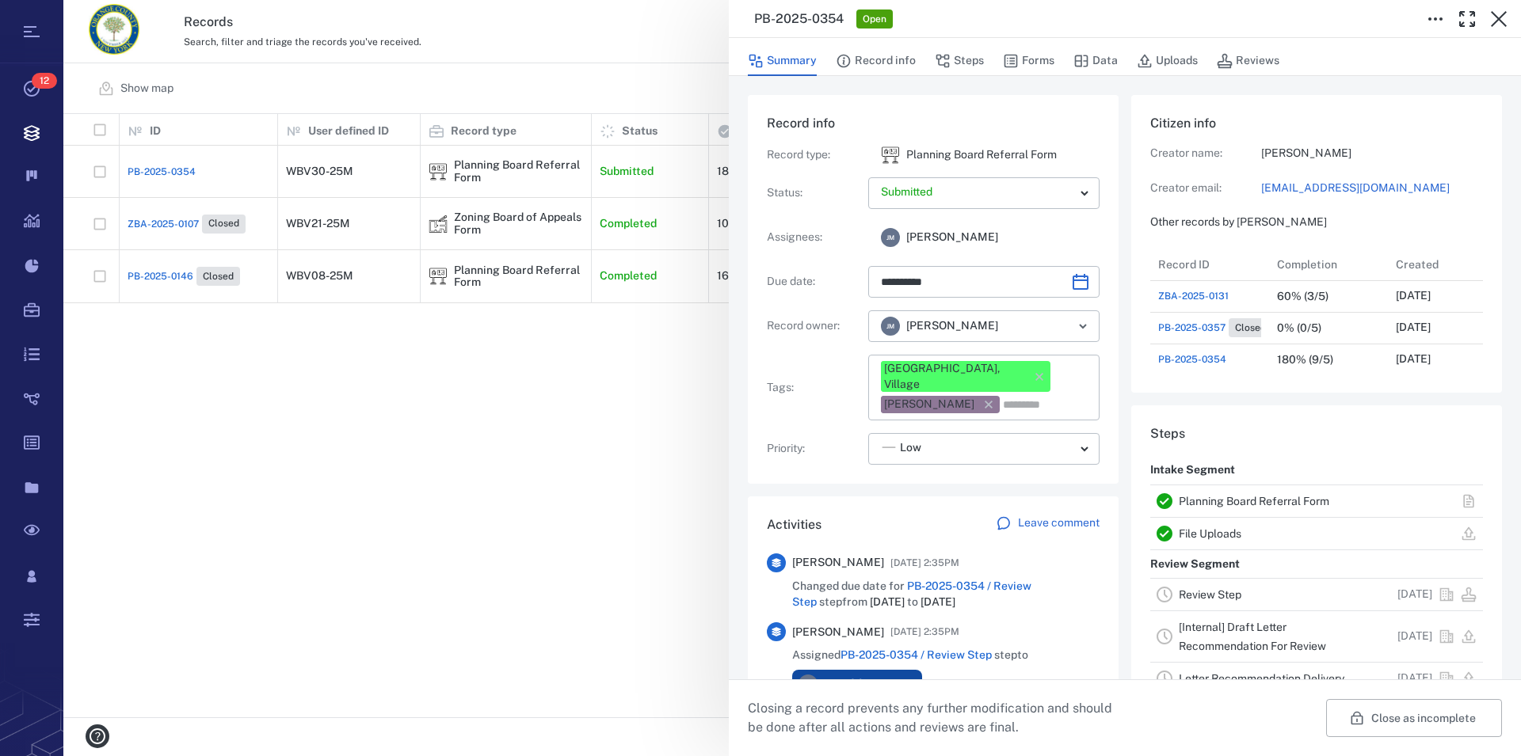
click at [1300, 503] on link "Planning Board Referral Form" at bounding box center [1253, 501] width 150 height 13
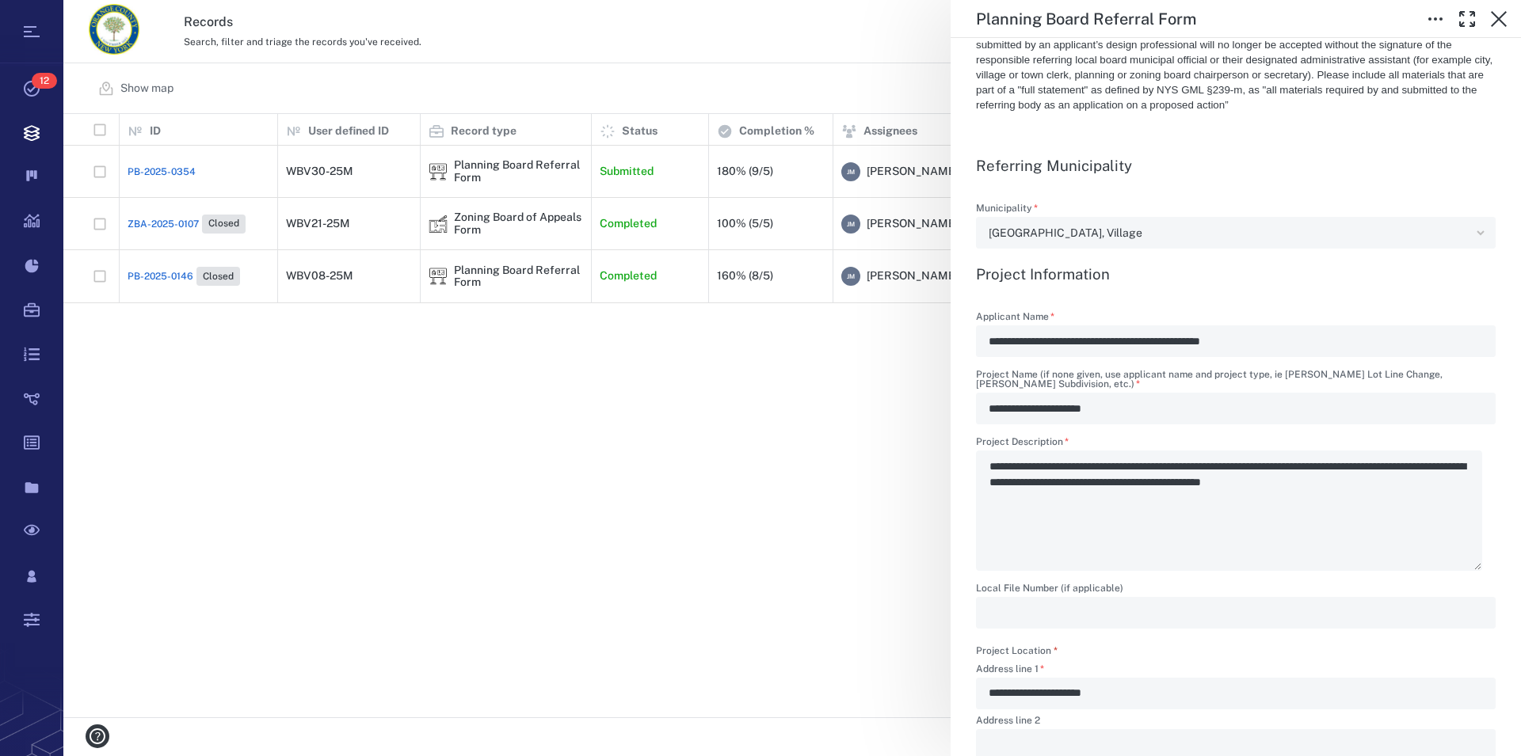
scroll to position [451, 0]
